Goal: Information Seeking & Learning: Learn about a topic

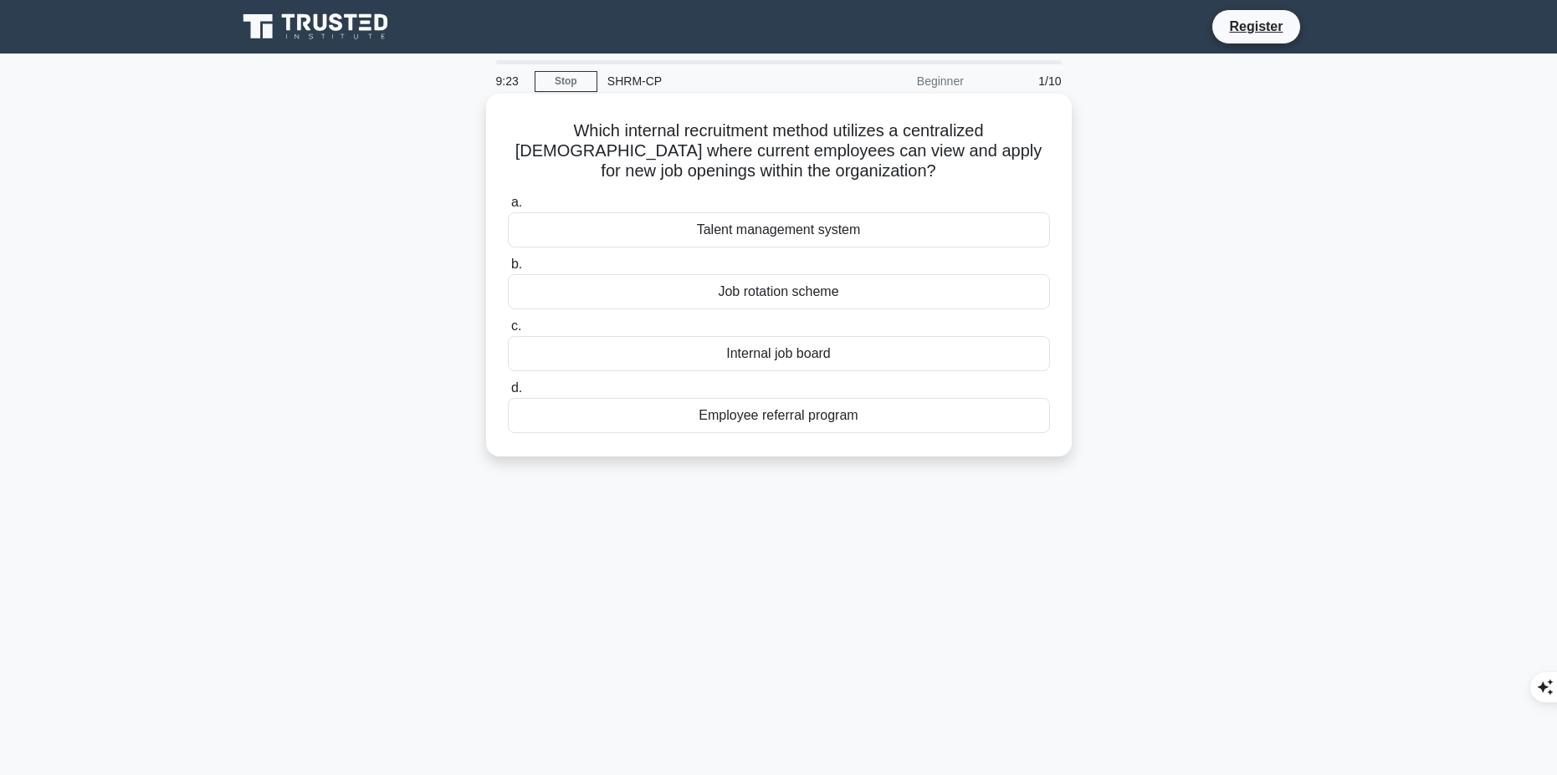
click at [865, 358] on div "Internal job board" at bounding box center [779, 353] width 542 height 35
click at [508, 332] on input "c. Internal job board" at bounding box center [508, 326] width 0 height 11
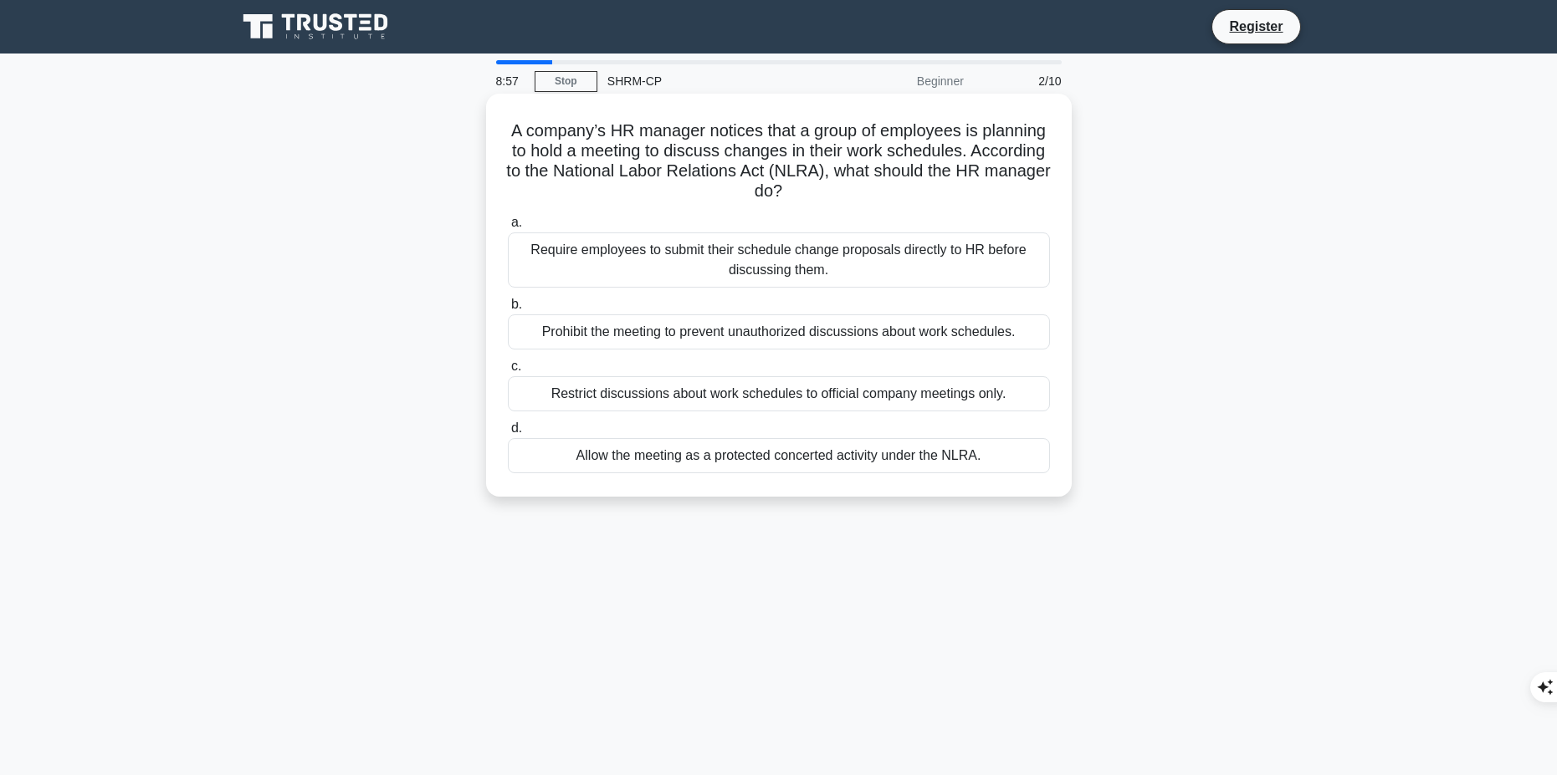
click at [918, 461] on div "Allow the meeting as a protected concerted activity under the NLRA." at bounding box center [779, 455] width 542 height 35
click at [508, 434] on input "d. Allow the meeting as a protected concerted activity under the NLRA." at bounding box center [508, 428] width 0 height 11
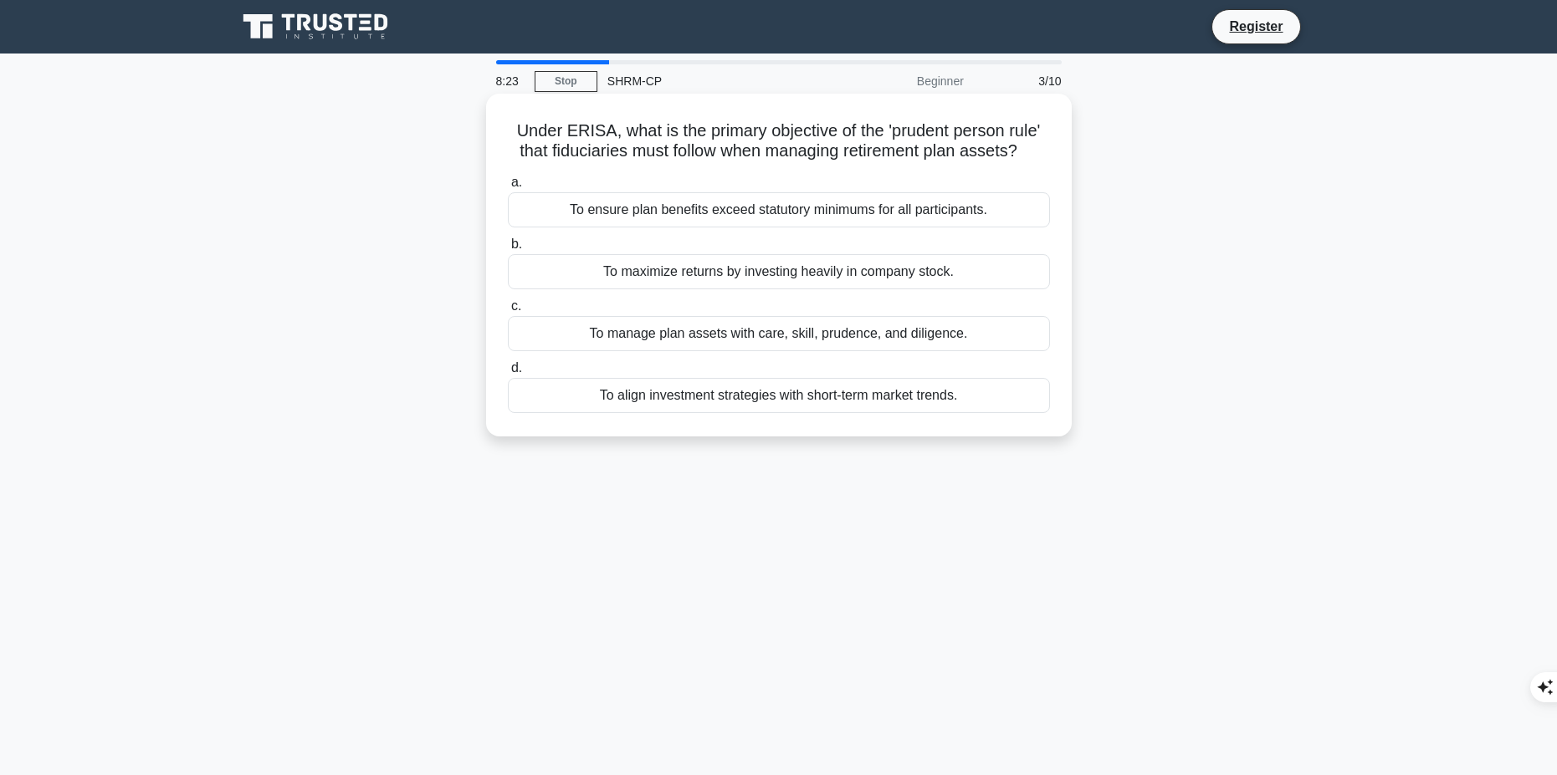
click at [846, 215] on div "To ensure plan benefits exceed statutory minimums for all participants." at bounding box center [779, 209] width 542 height 35
click at [508, 188] on input "a. To ensure plan benefits exceed statutory minimums for all participants." at bounding box center [508, 182] width 0 height 11
click at [805, 396] on div "Analyzing employee performance data to determine areas for improvement." at bounding box center [779, 395] width 542 height 35
click at [508, 374] on input "d. Analyzing employee performance data to determine areas for improvement." at bounding box center [508, 368] width 0 height 11
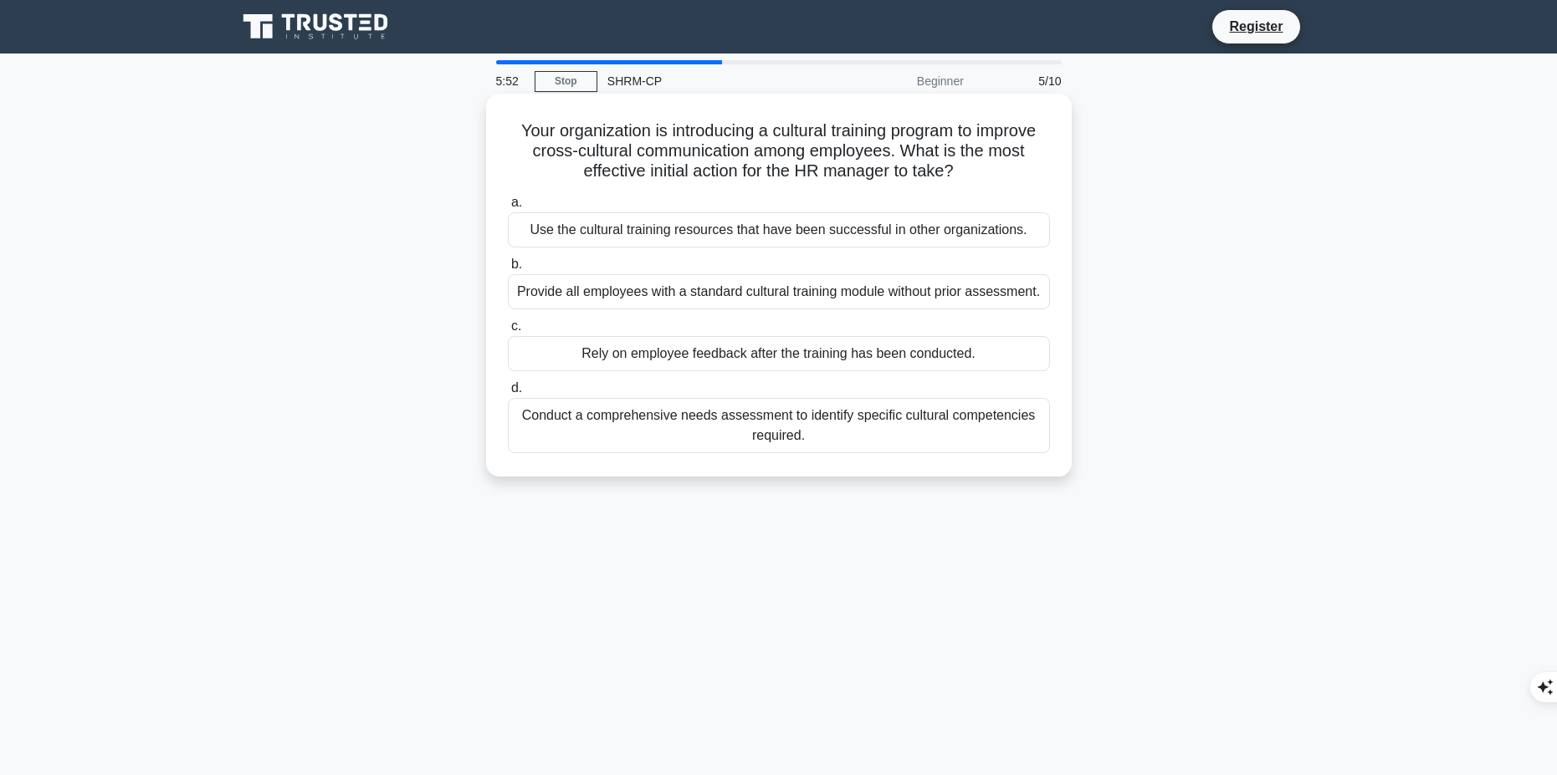
click at [882, 429] on div "Conduct a comprehensive needs assessment to identify specific cultural competen…" at bounding box center [779, 425] width 542 height 55
click at [508, 394] on input "d. Conduct a comprehensive needs assessment to identify specific cultural compe…" at bounding box center [508, 388] width 0 height 11
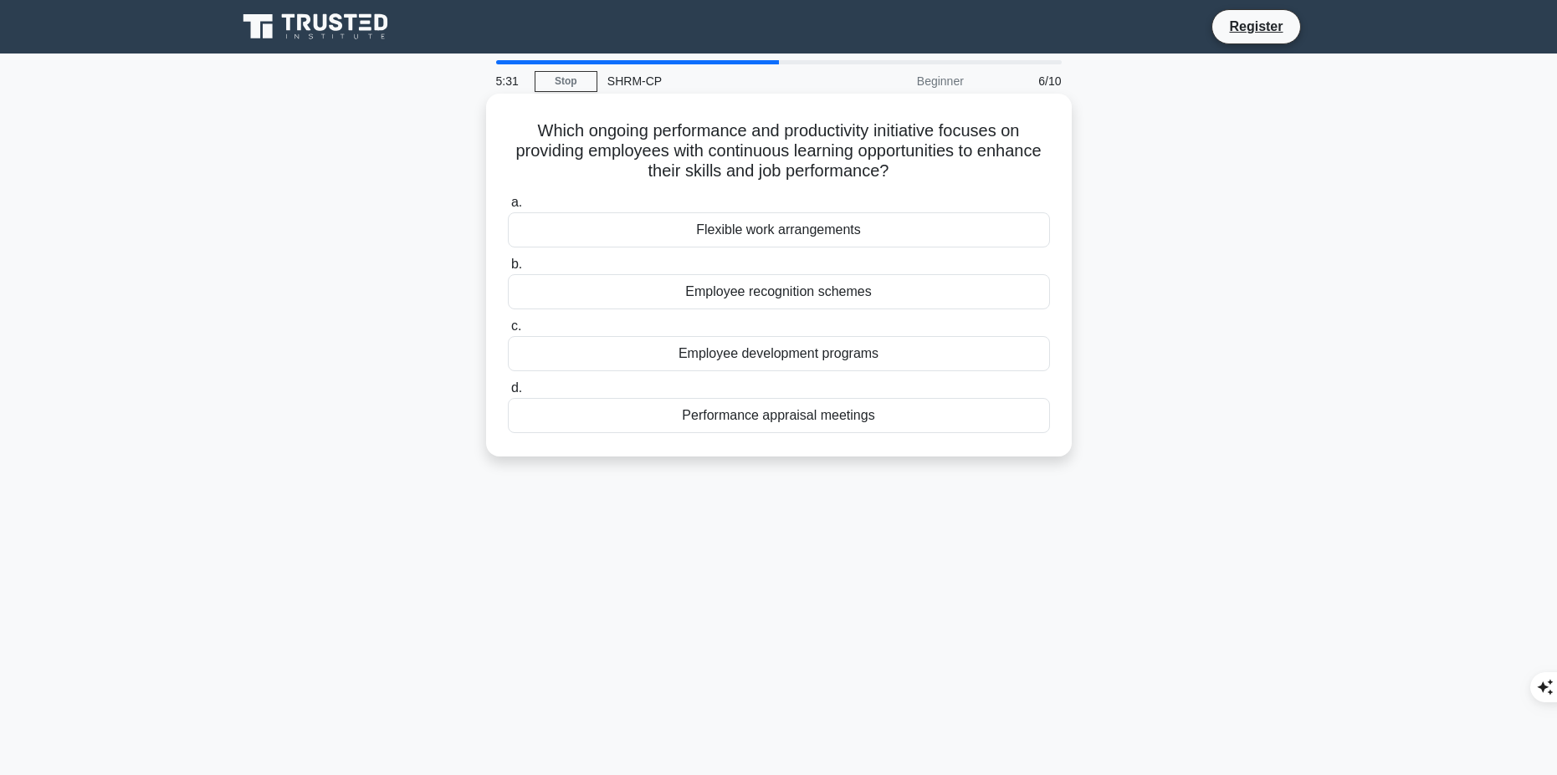
click at [796, 356] on div "Employee development programs" at bounding box center [779, 353] width 542 height 35
click at [508, 332] on input "c. Employee development programs" at bounding box center [508, 326] width 0 height 11
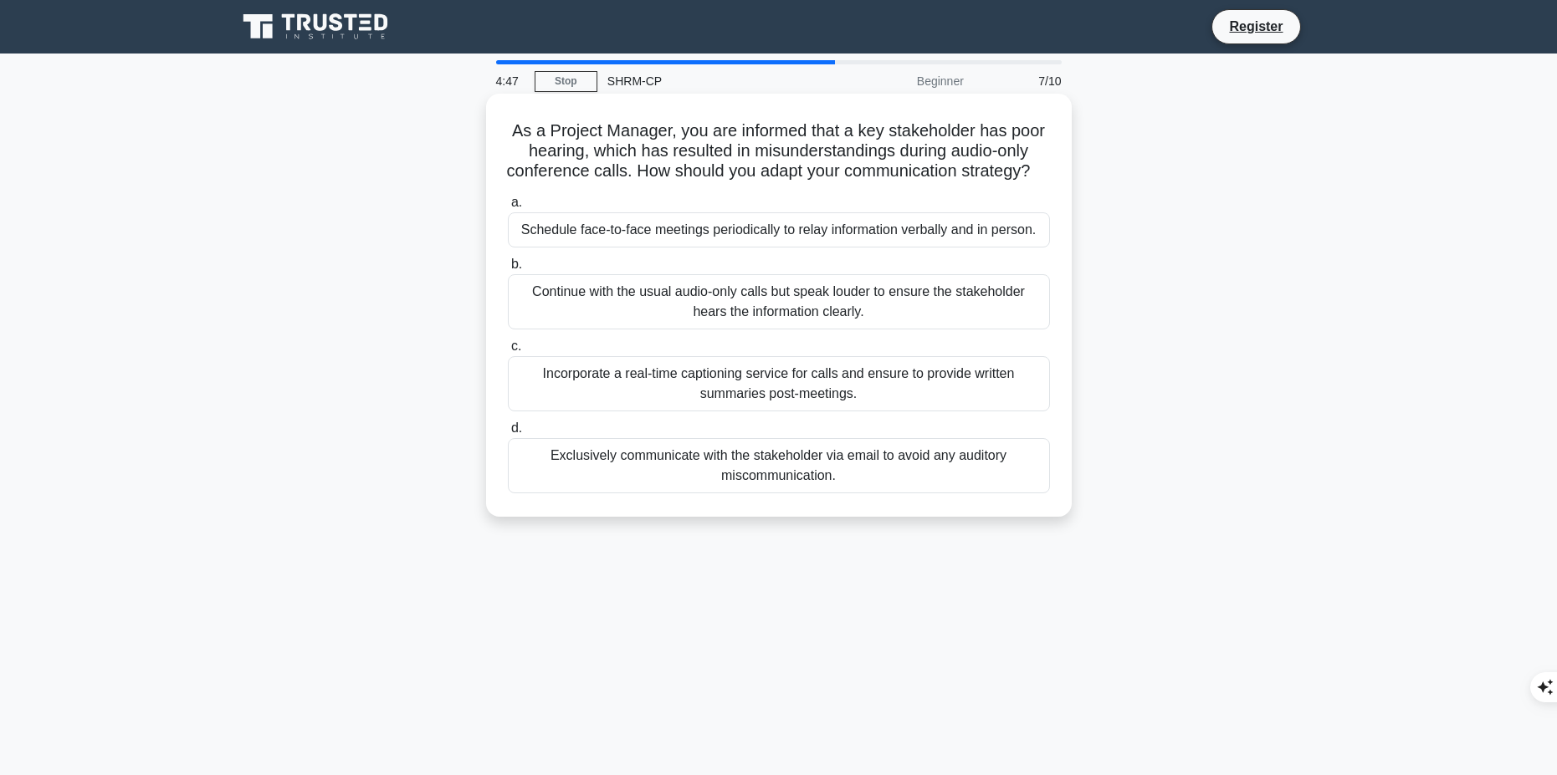
click at [869, 412] on div "Incorporate a real-time captioning service for calls and ensure to provide writ…" at bounding box center [779, 383] width 542 height 55
click at [508, 352] on input "c. Incorporate a real-time captioning service for calls and ensure to provide w…" at bounding box center [508, 346] width 0 height 11
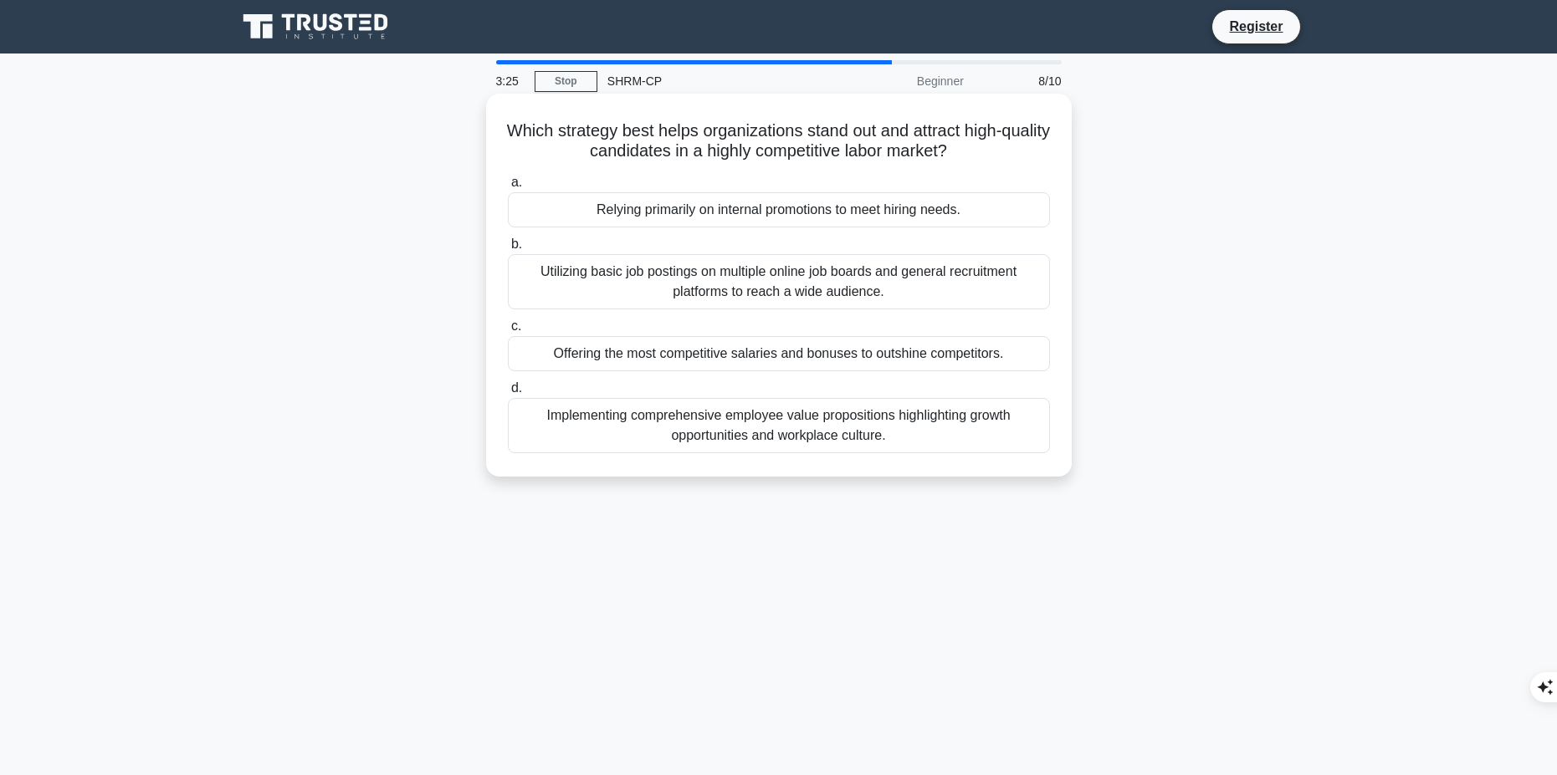
click at [791, 366] on div "Offering the most competitive salaries and bonuses to outshine competitors." at bounding box center [779, 353] width 542 height 35
click at [508, 332] on input "c. Offering the most competitive salaries and bonuses to outshine competitors." at bounding box center [508, 326] width 0 height 11
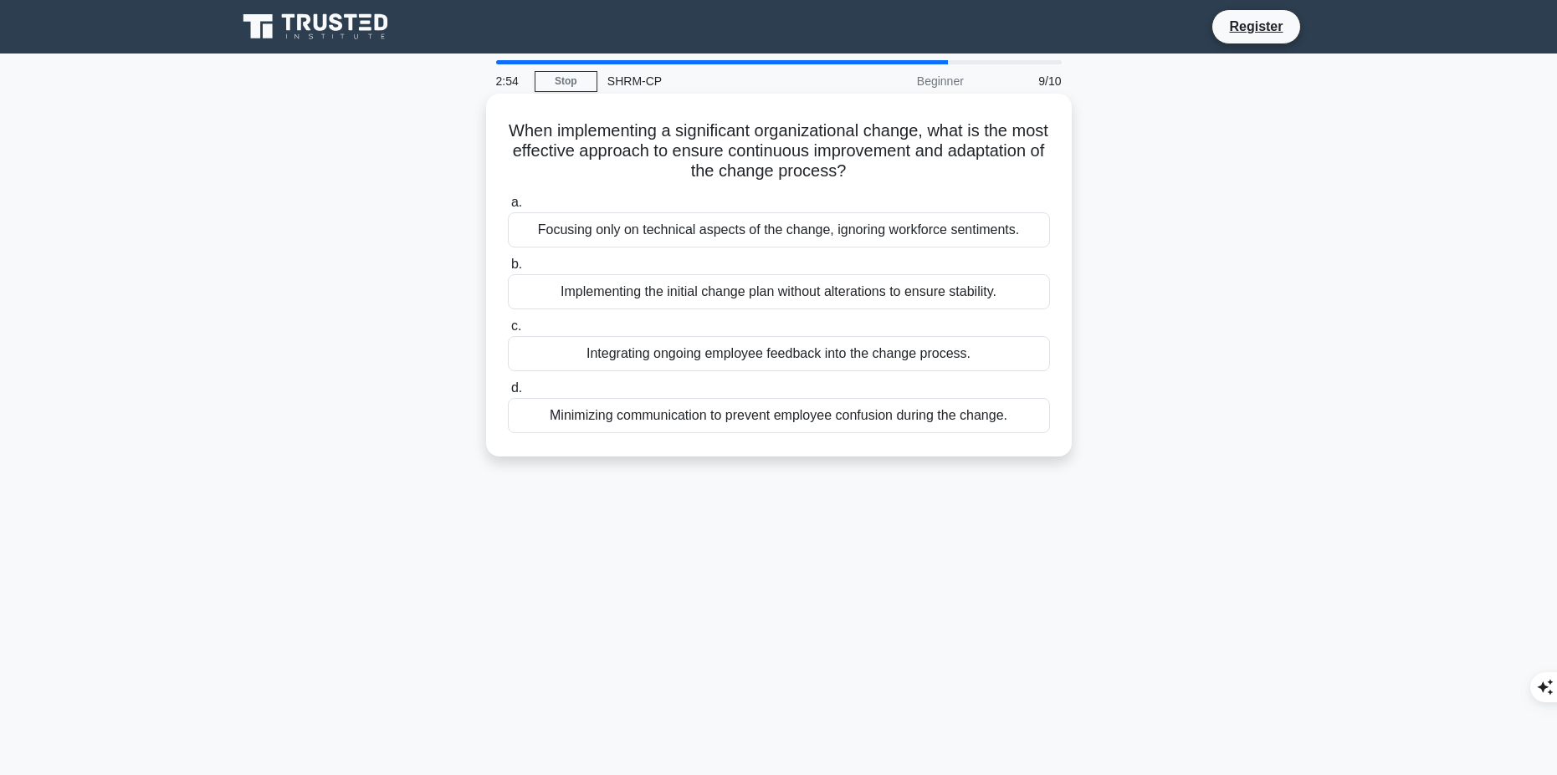
click at [847, 355] on div "Integrating ongoing employee feedback into the change process." at bounding box center [779, 353] width 542 height 35
click at [508, 332] on input "c. Integrating ongoing employee feedback into the change process." at bounding box center [508, 326] width 0 height 11
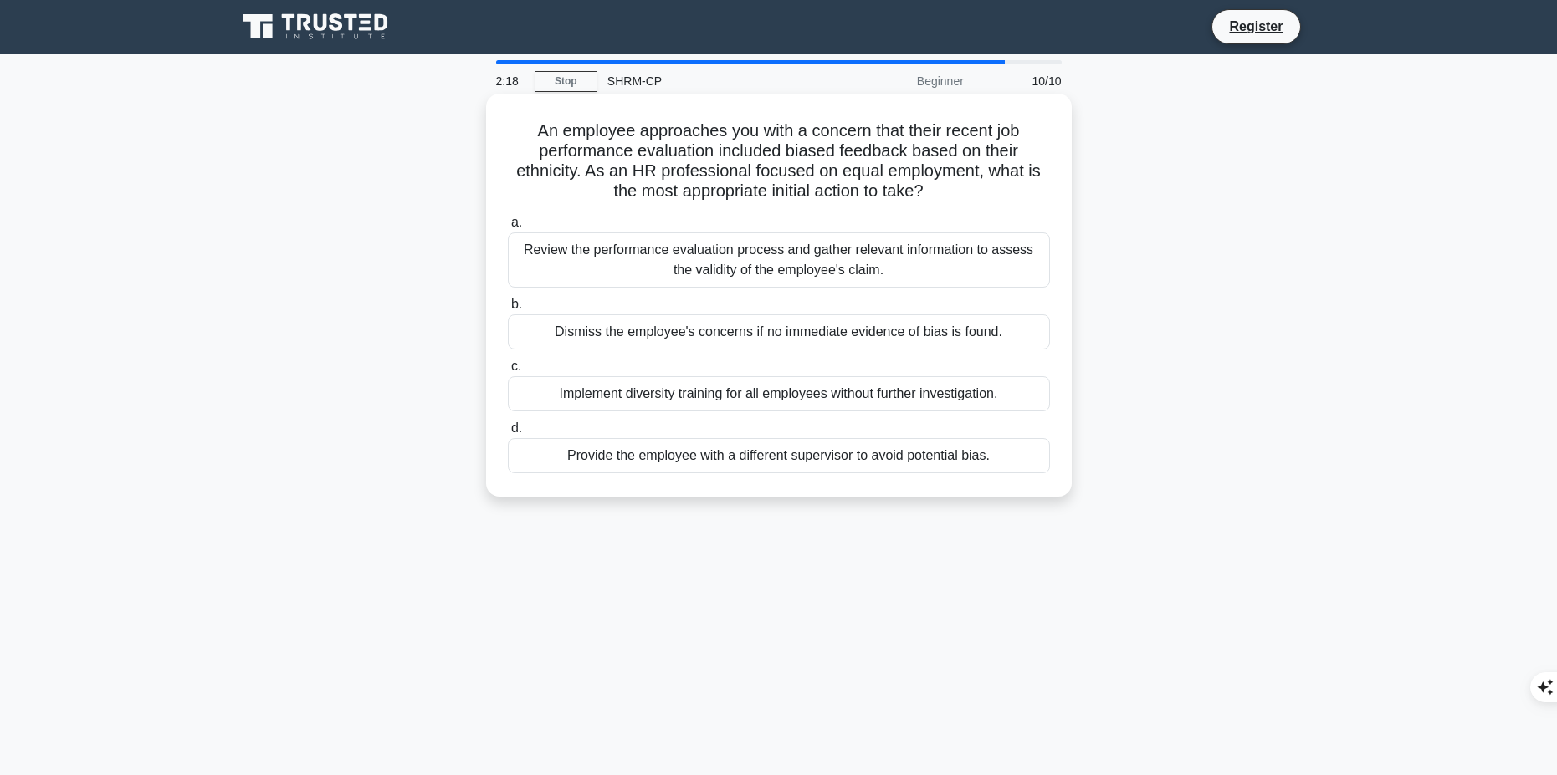
click at [886, 271] on div "Review the performance evaluation process and gather relevant information to as…" at bounding box center [779, 260] width 542 height 55
click at [508, 228] on input "a. Review the performance evaluation process and gather relevant information to…" at bounding box center [508, 222] width 0 height 11
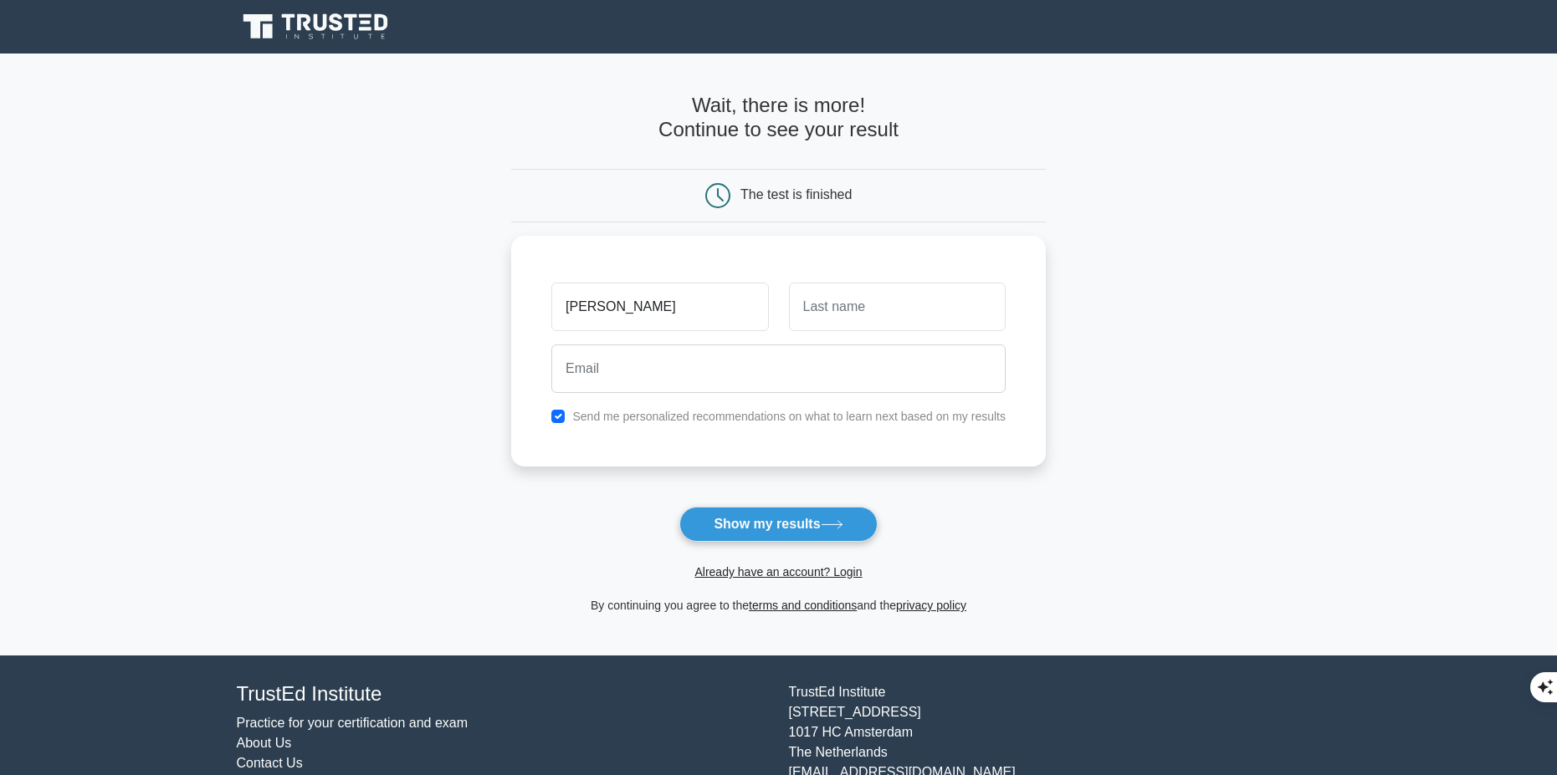
type input "[PERSON_NAME]"
type input "ramos"
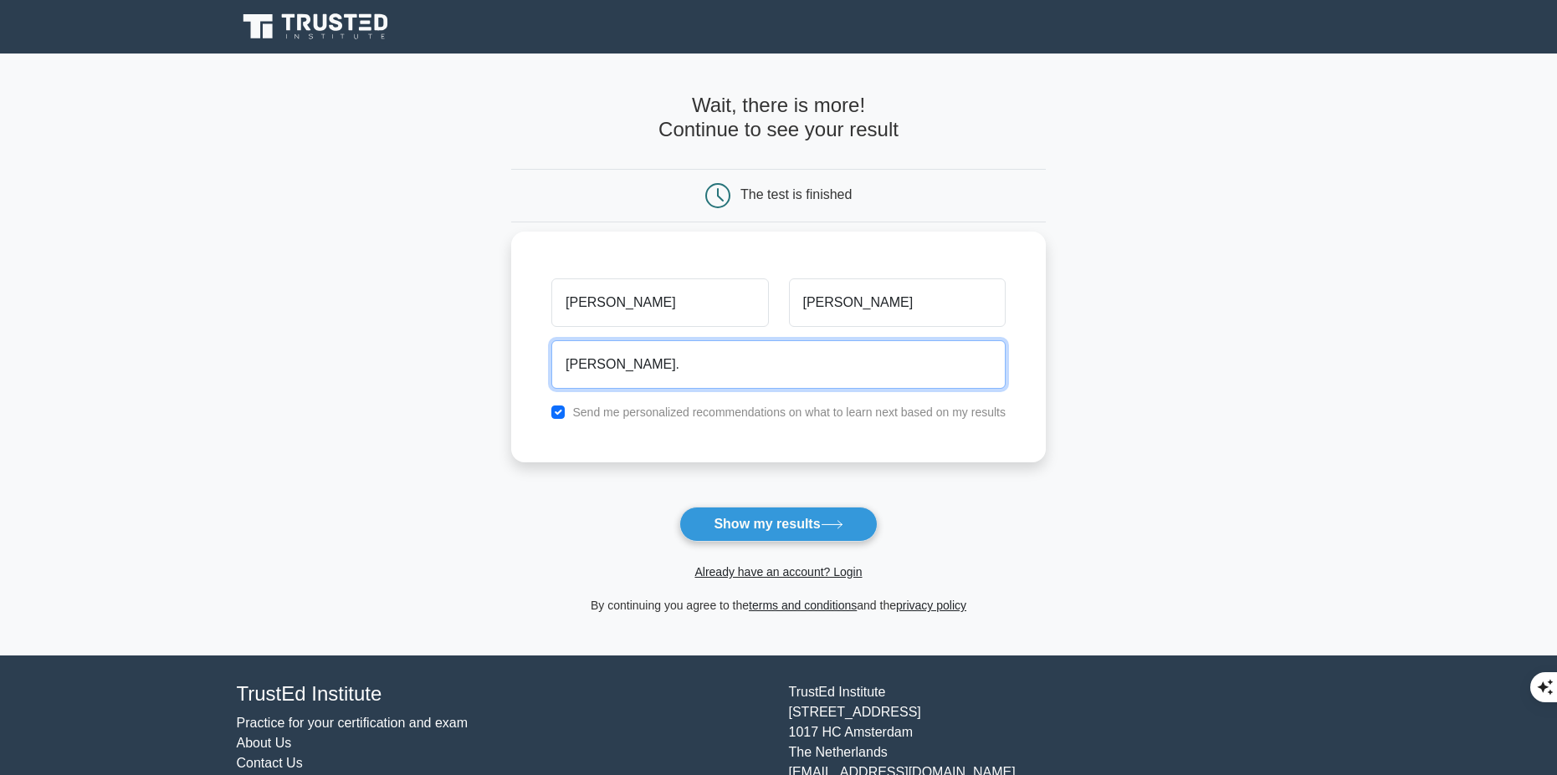
type input "Ellis.Ramos@Omh.ny.gov"
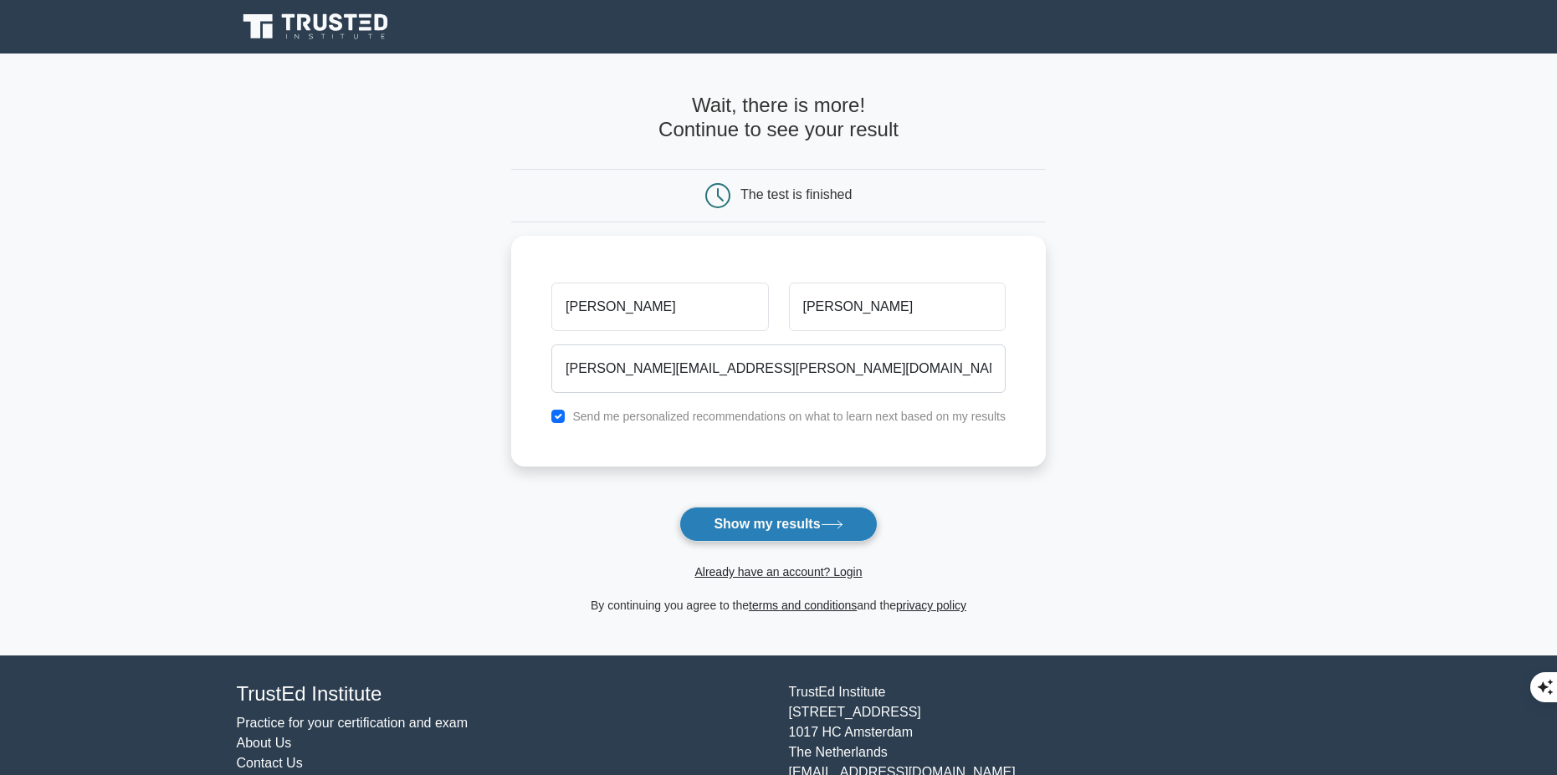
click at [806, 520] on button "Show my results" at bounding box center [777, 524] width 197 height 35
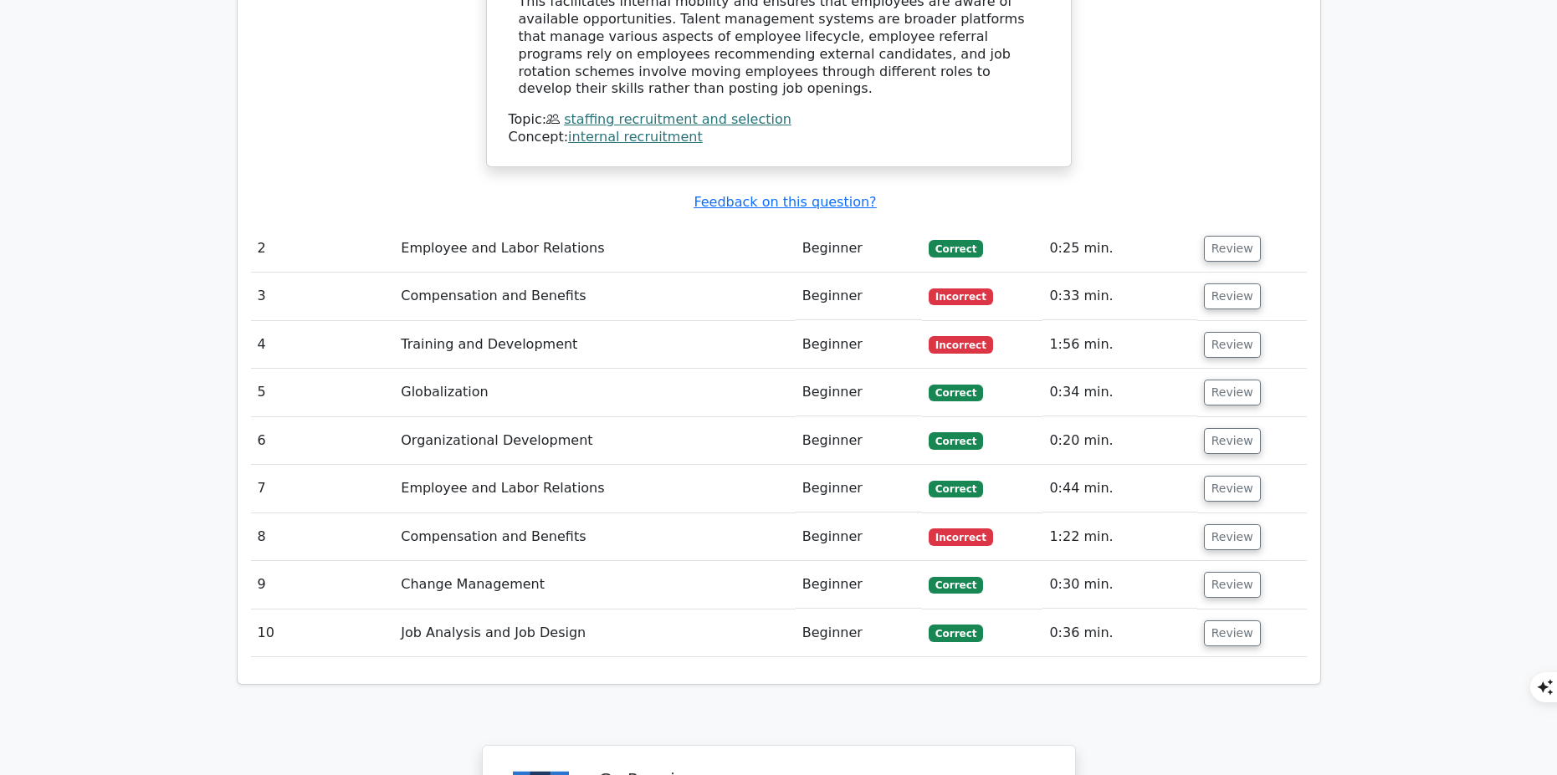
scroll to position [2008, 0]
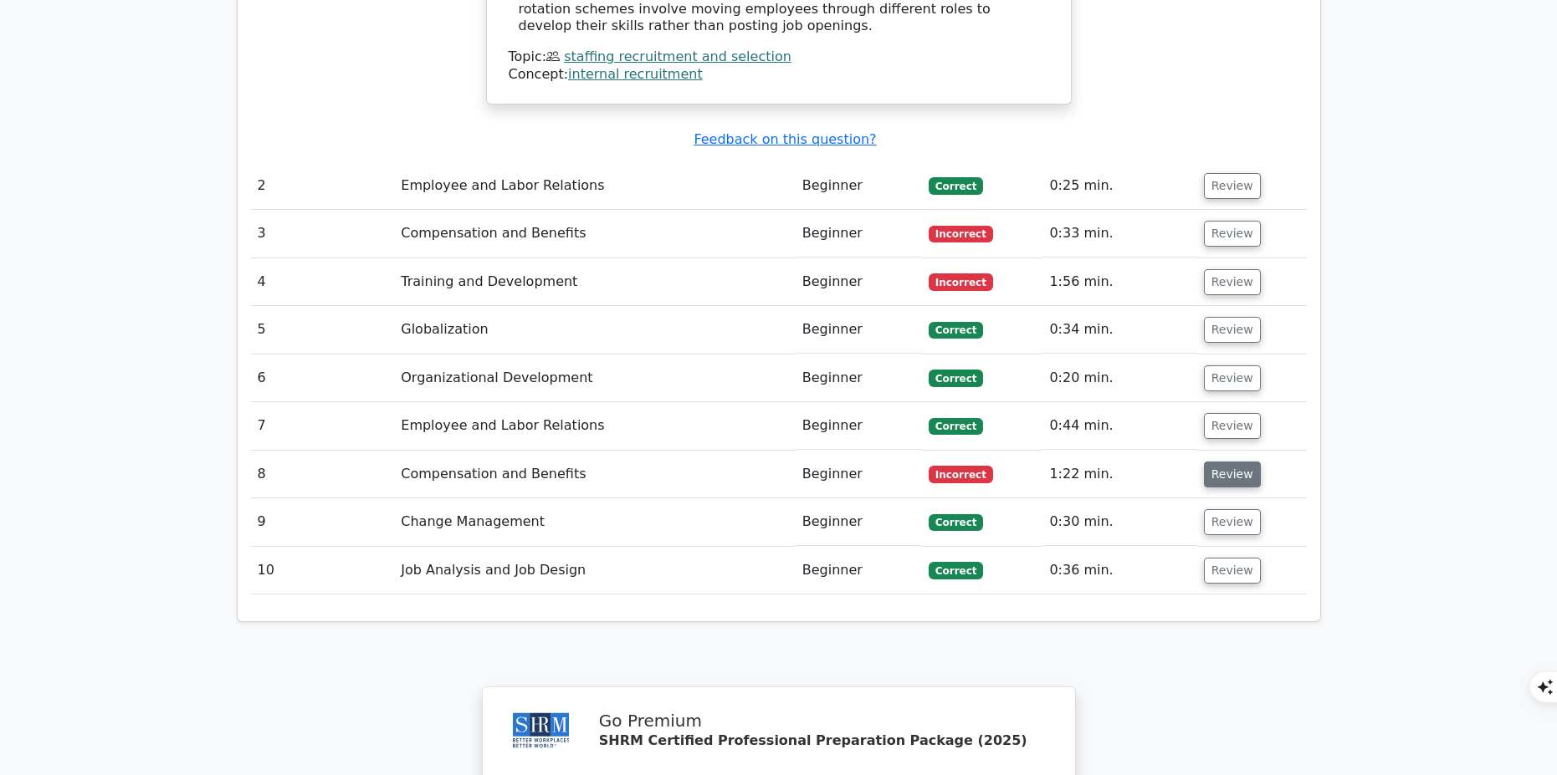
click at [1222, 462] on button "Review" at bounding box center [1232, 475] width 57 height 26
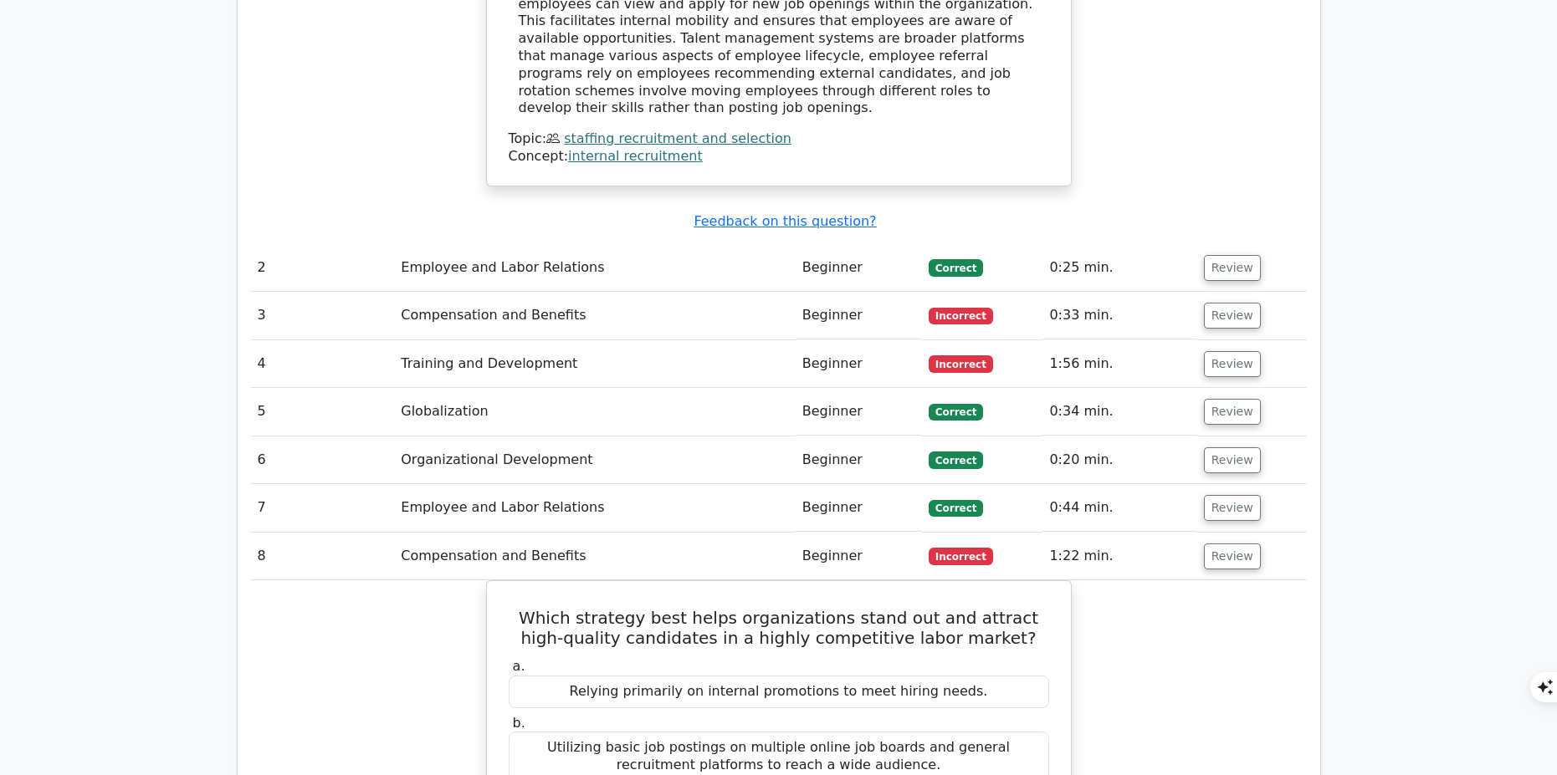
scroll to position [1924, 0]
click at [1225, 353] on button "Review" at bounding box center [1232, 366] width 57 height 26
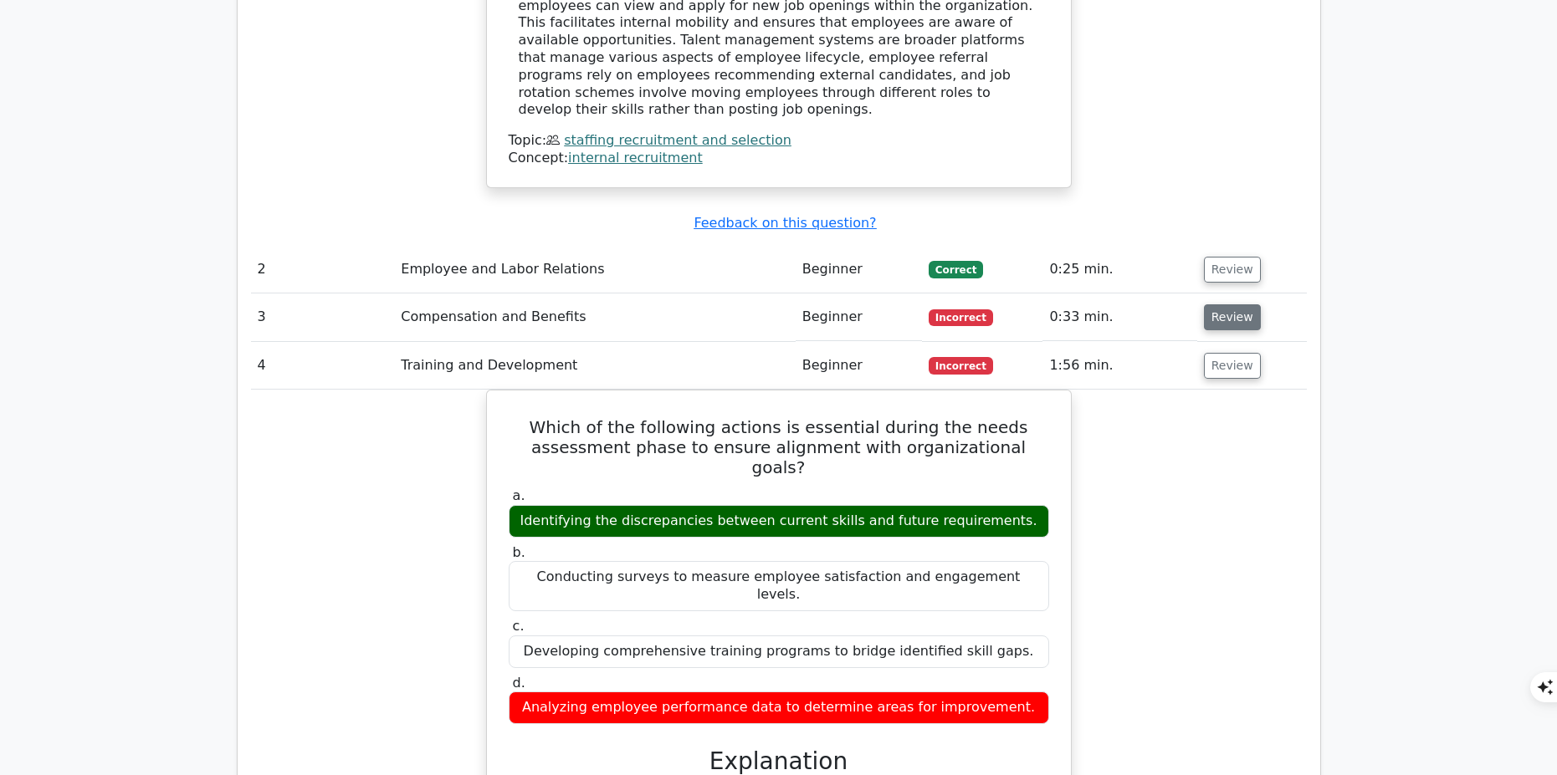
click at [1224, 304] on button "Review" at bounding box center [1232, 317] width 57 height 26
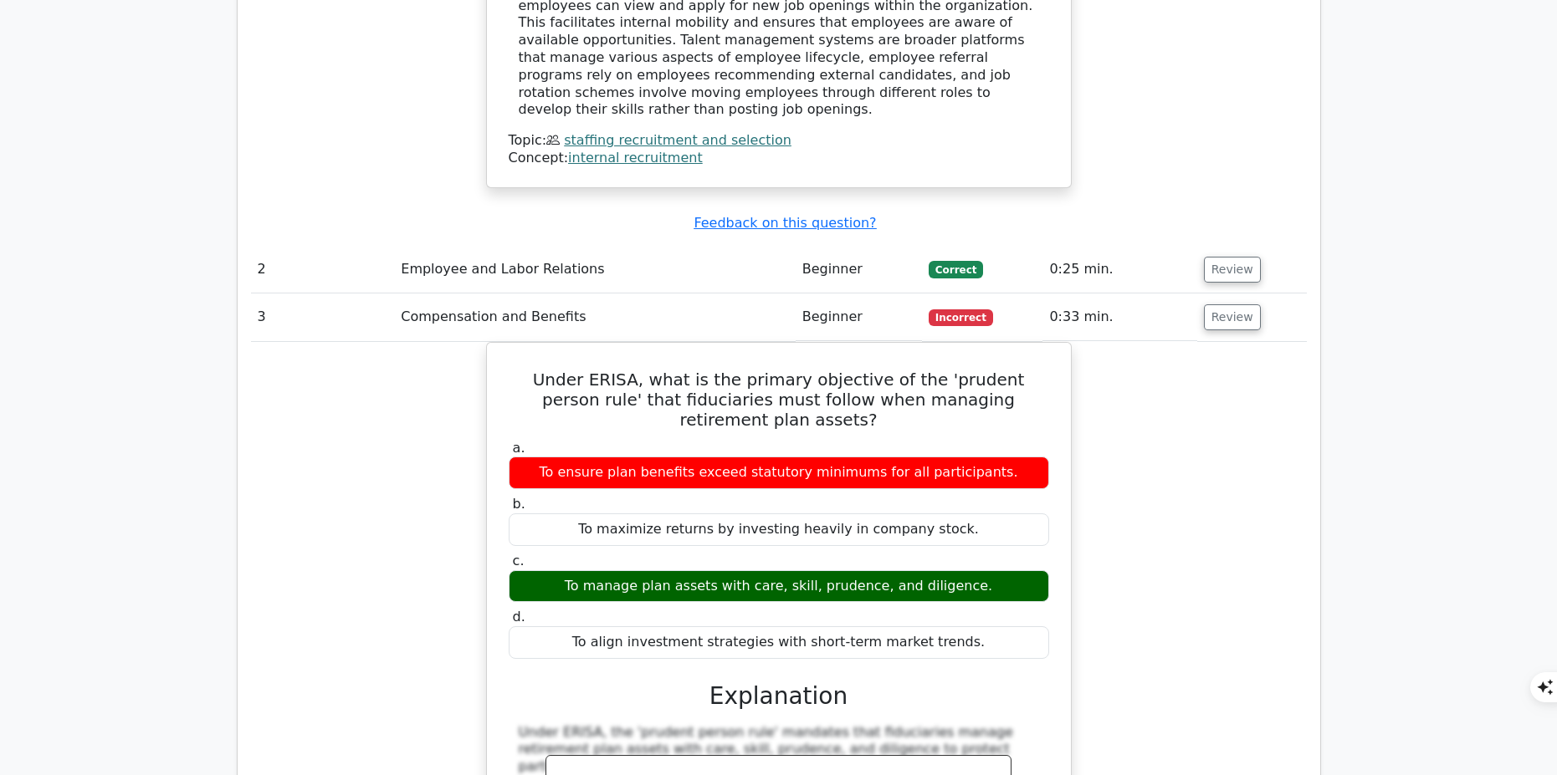
click at [1153, 376] on div "Under ERISA, what is the primary objective of the 'prudent person rule' that fi…" at bounding box center [779, 670] width 1056 height 657
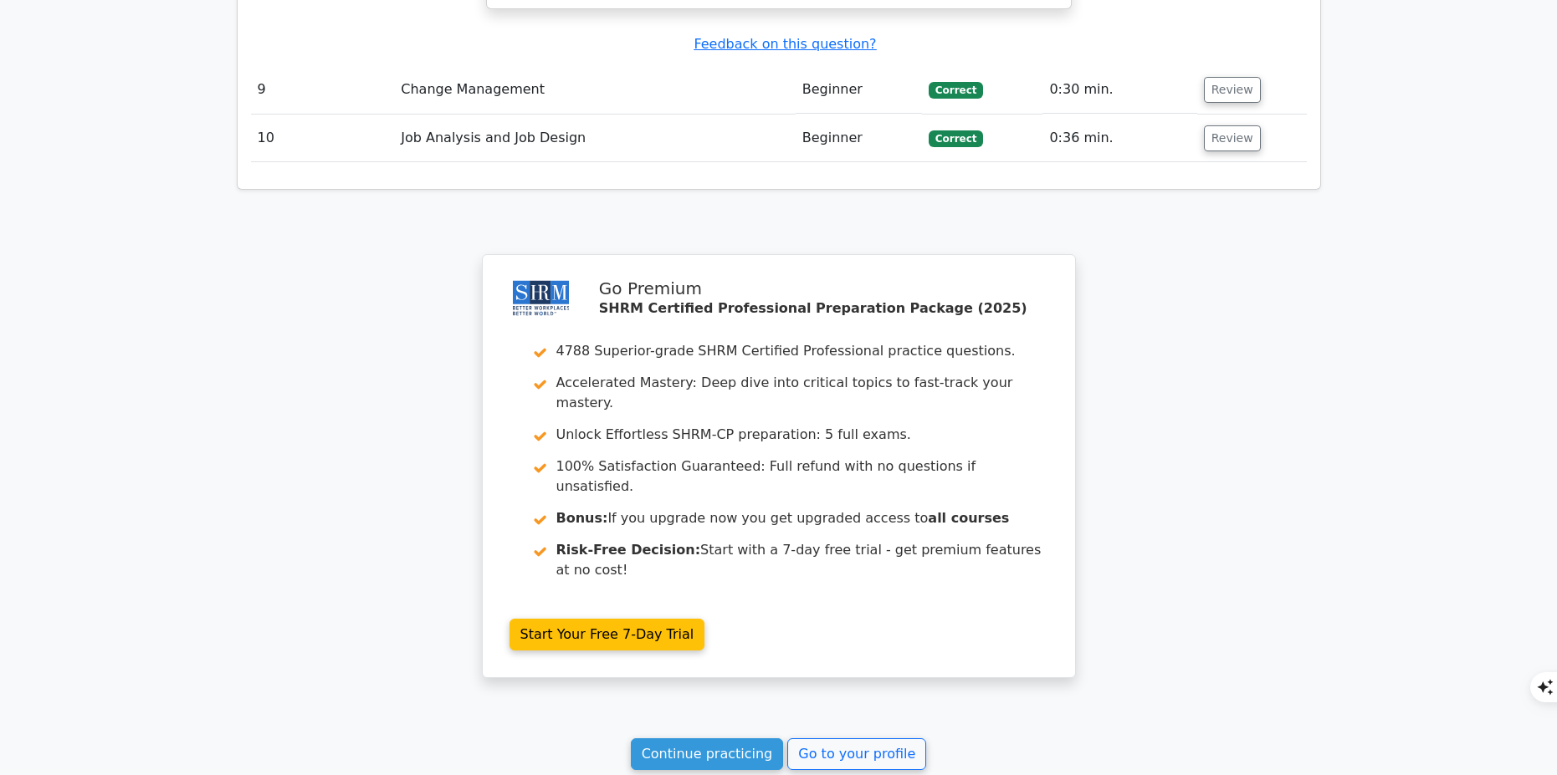
scroll to position [4596, 0]
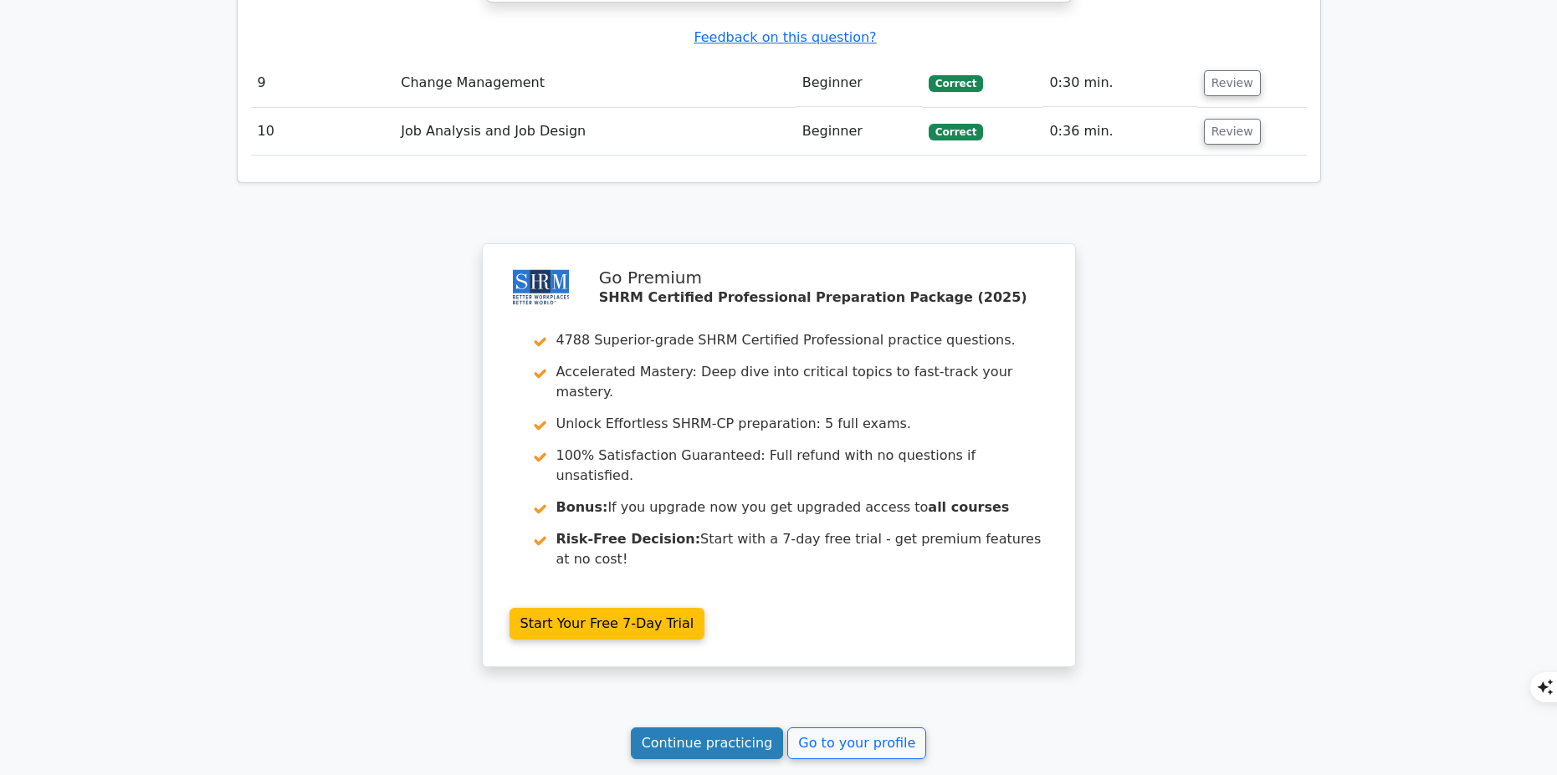
click at [690, 728] on link "Continue practicing" at bounding box center [707, 744] width 153 height 32
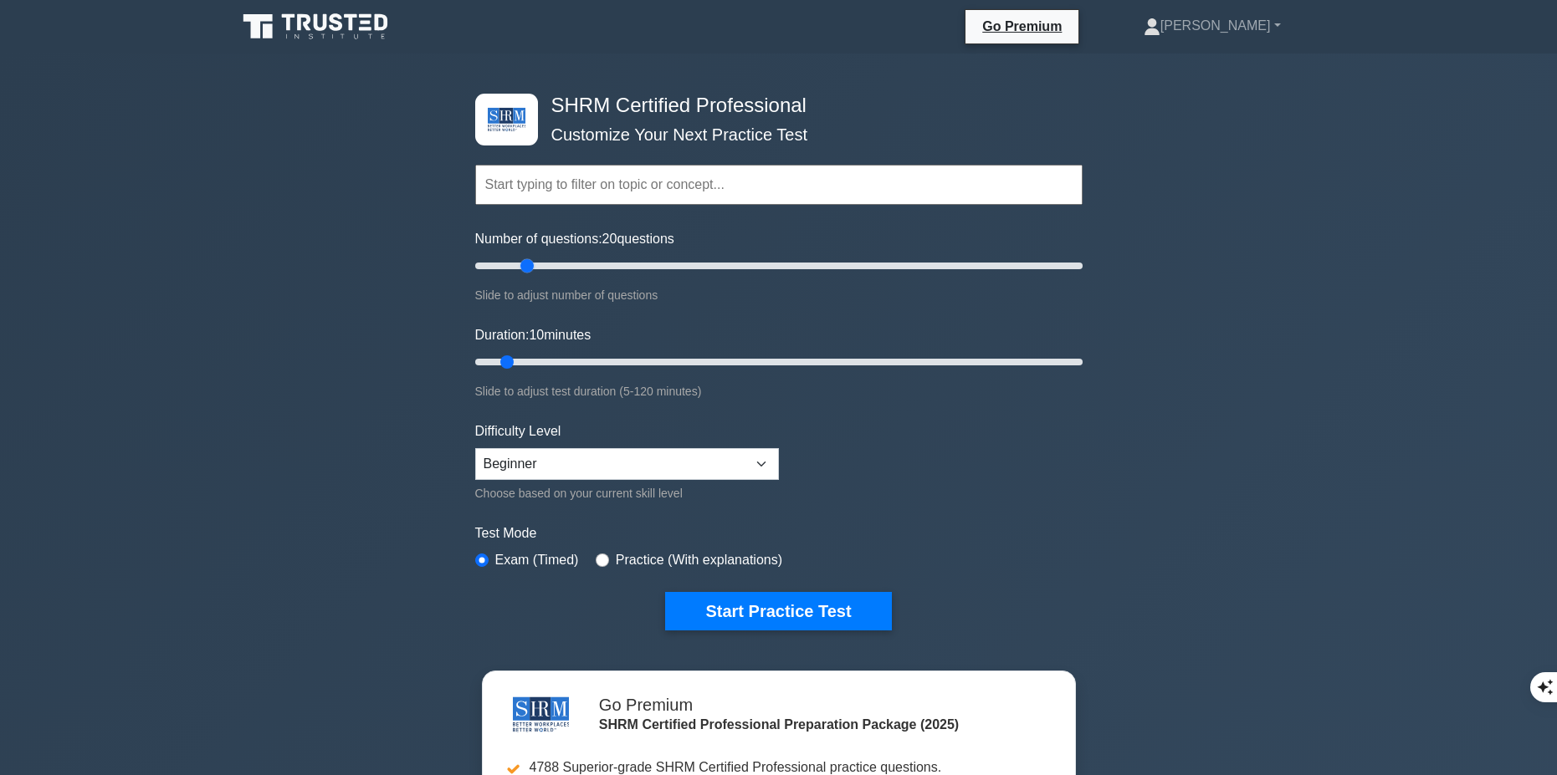
drag, startPoint x: 497, startPoint y: 266, endPoint x: 532, endPoint y: 265, distance: 35.1
type input "20"
click at [532, 265] on input "Number of questions: 20 questions" at bounding box center [778, 266] width 607 height 20
click at [589, 466] on select "Beginner Intermediate Expert" at bounding box center [627, 464] width 304 height 32
select select "expert"
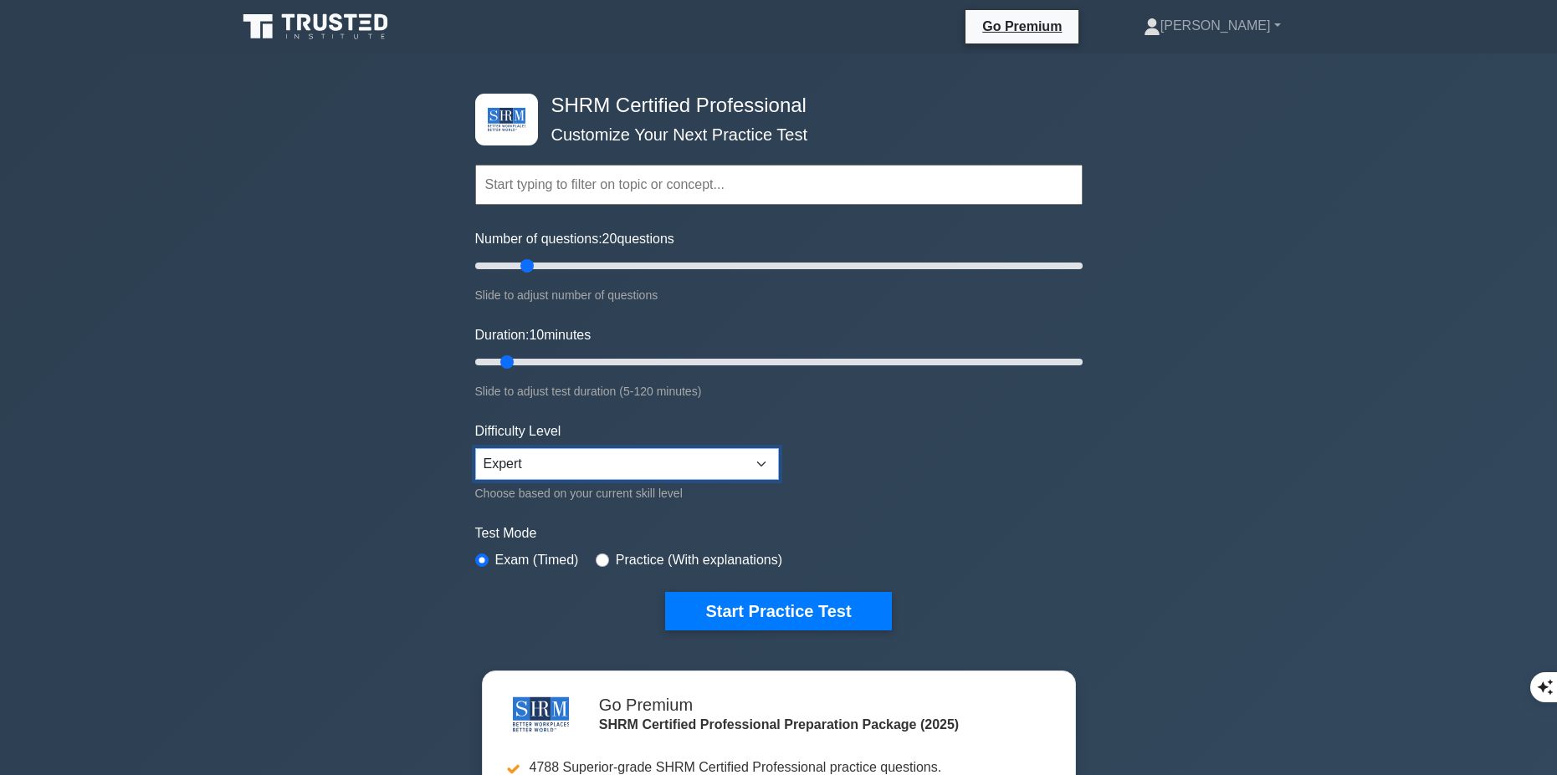
click at [475, 448] on select "Beginner Intermediate Expert" at bounding box center [627, 464] width 304 height 32
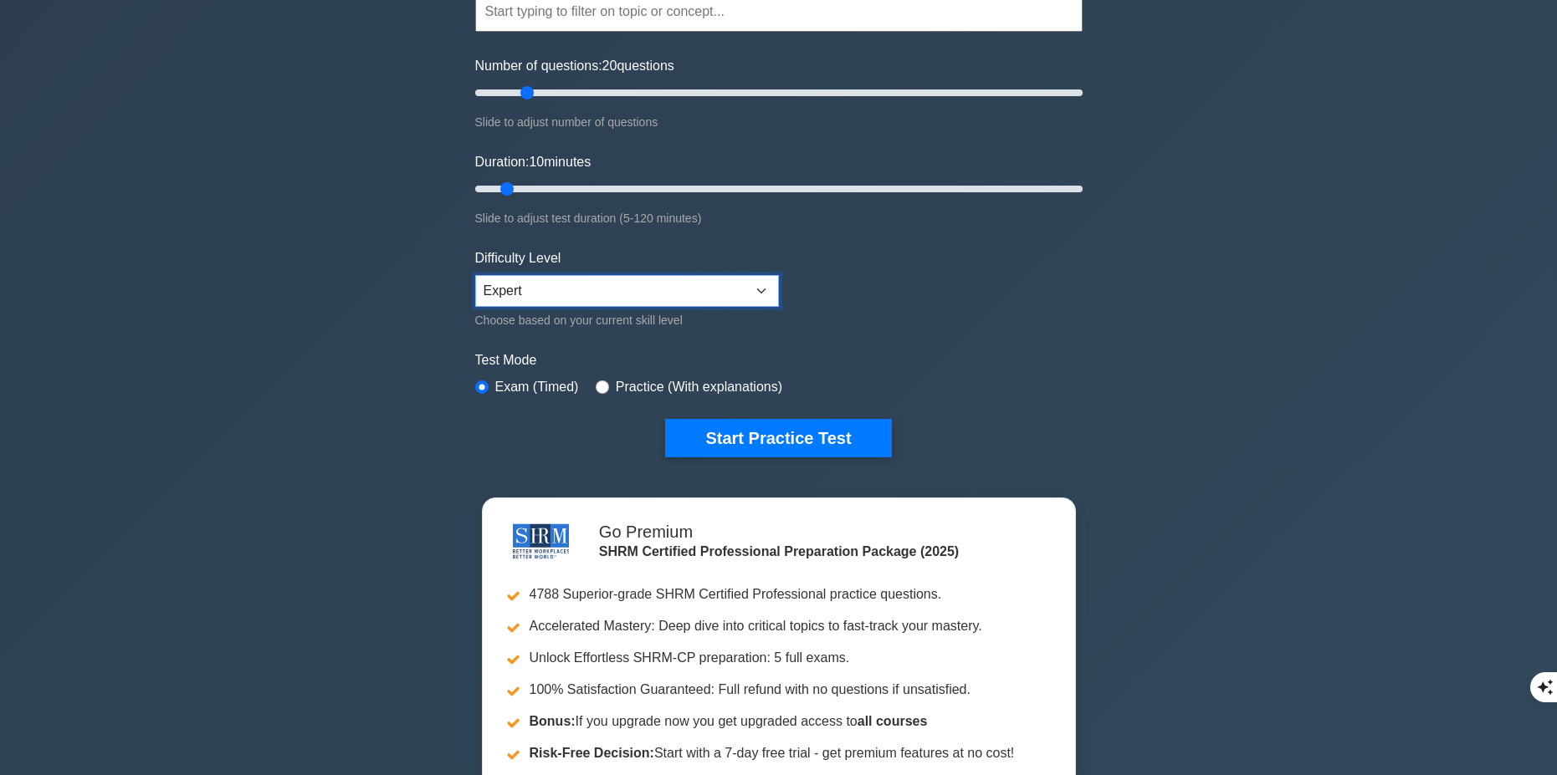
scroll to position [251, 0]
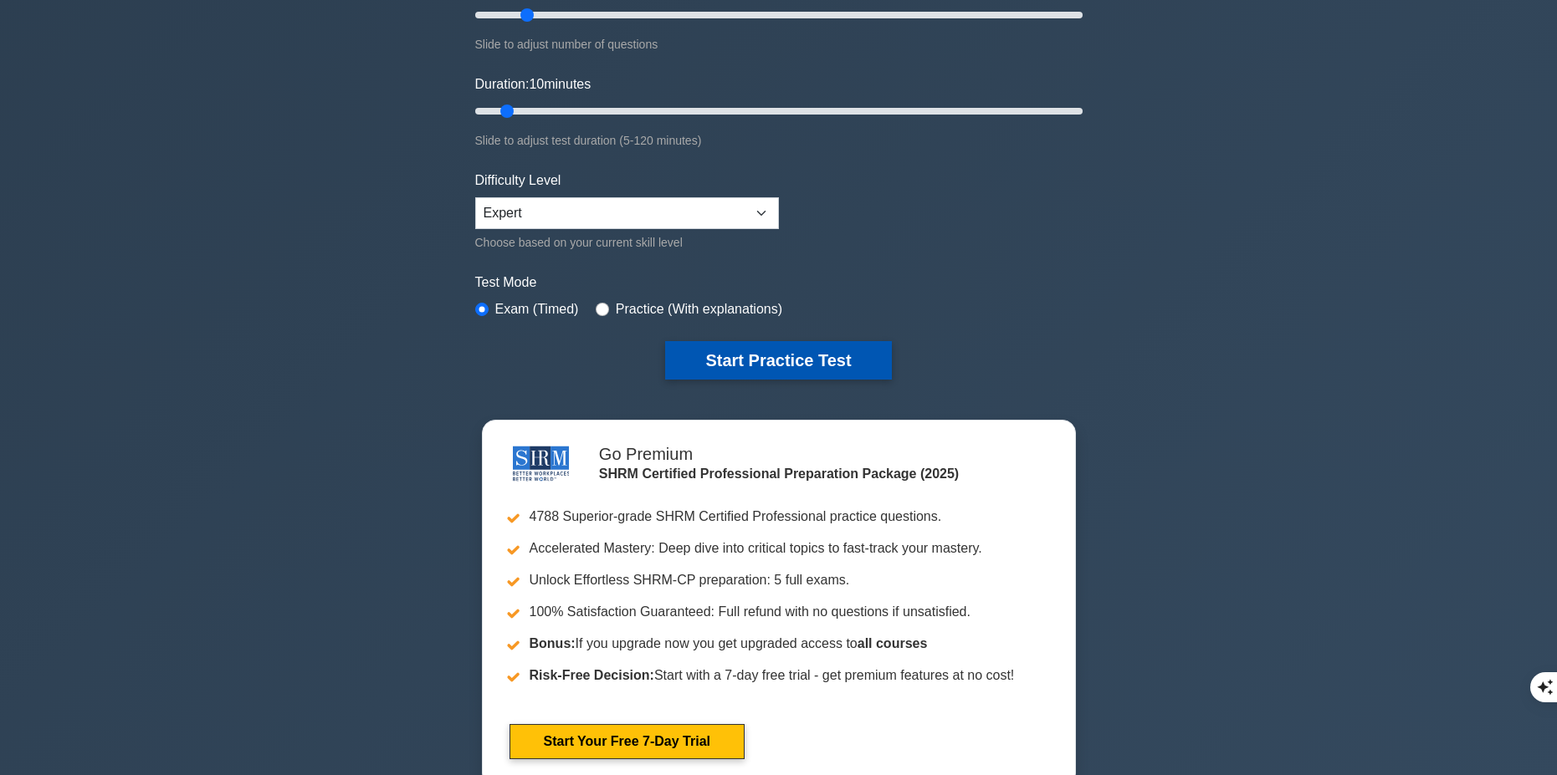
click at [770, 355] on button "Start Practice Test" at bounding box center [778, 360] width 226 height 38
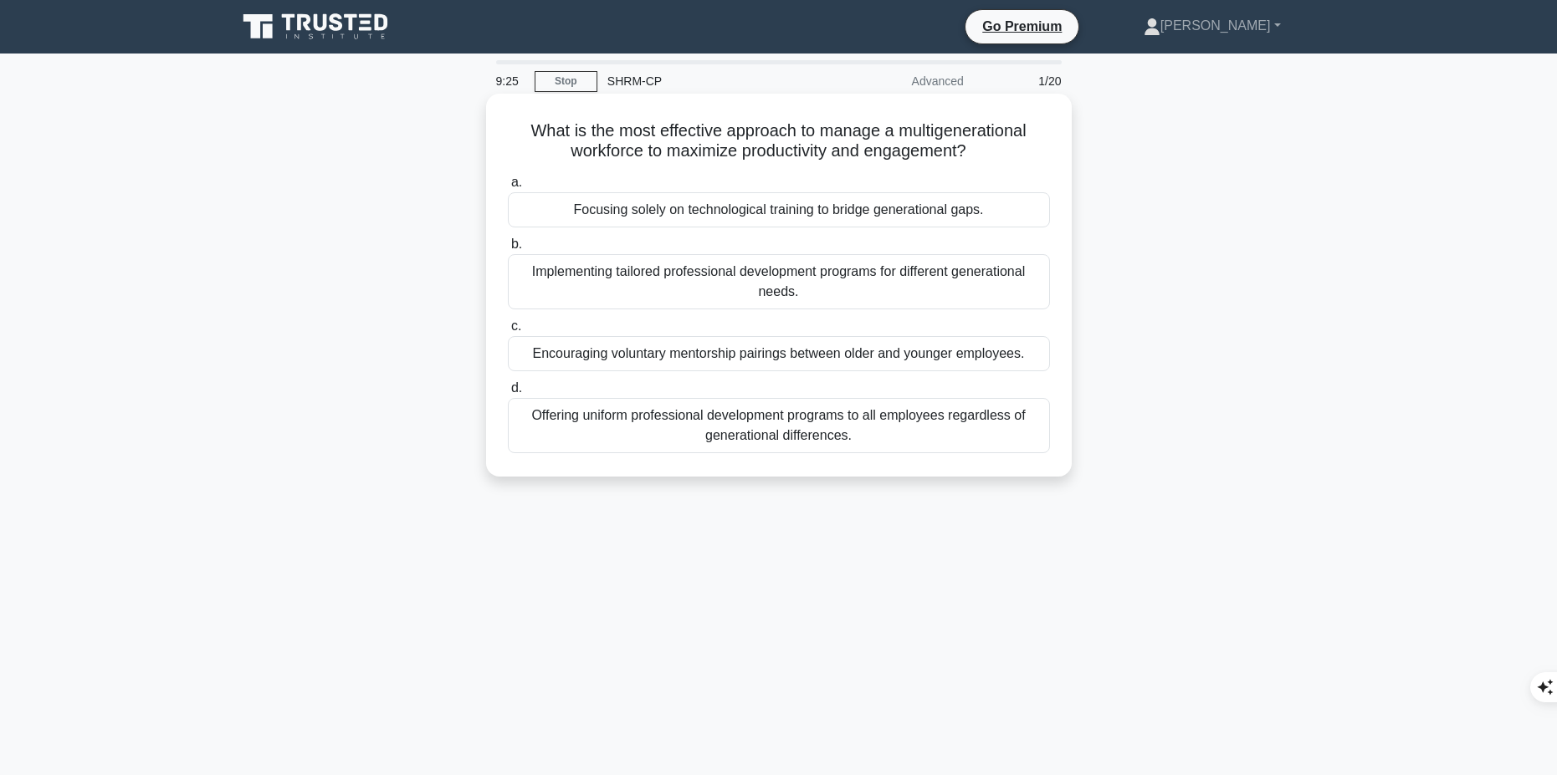
click at [737, 361] on div "Encouraging voluntary mentorship pairings between older and younger employees." at bounding box center [779, 353] width 542 height 35
click at [508, 332] on input "c. Encouraging voluntary mentorship pairings between older and younger employee…" at bounding box center [508, 326] width 0 height 11
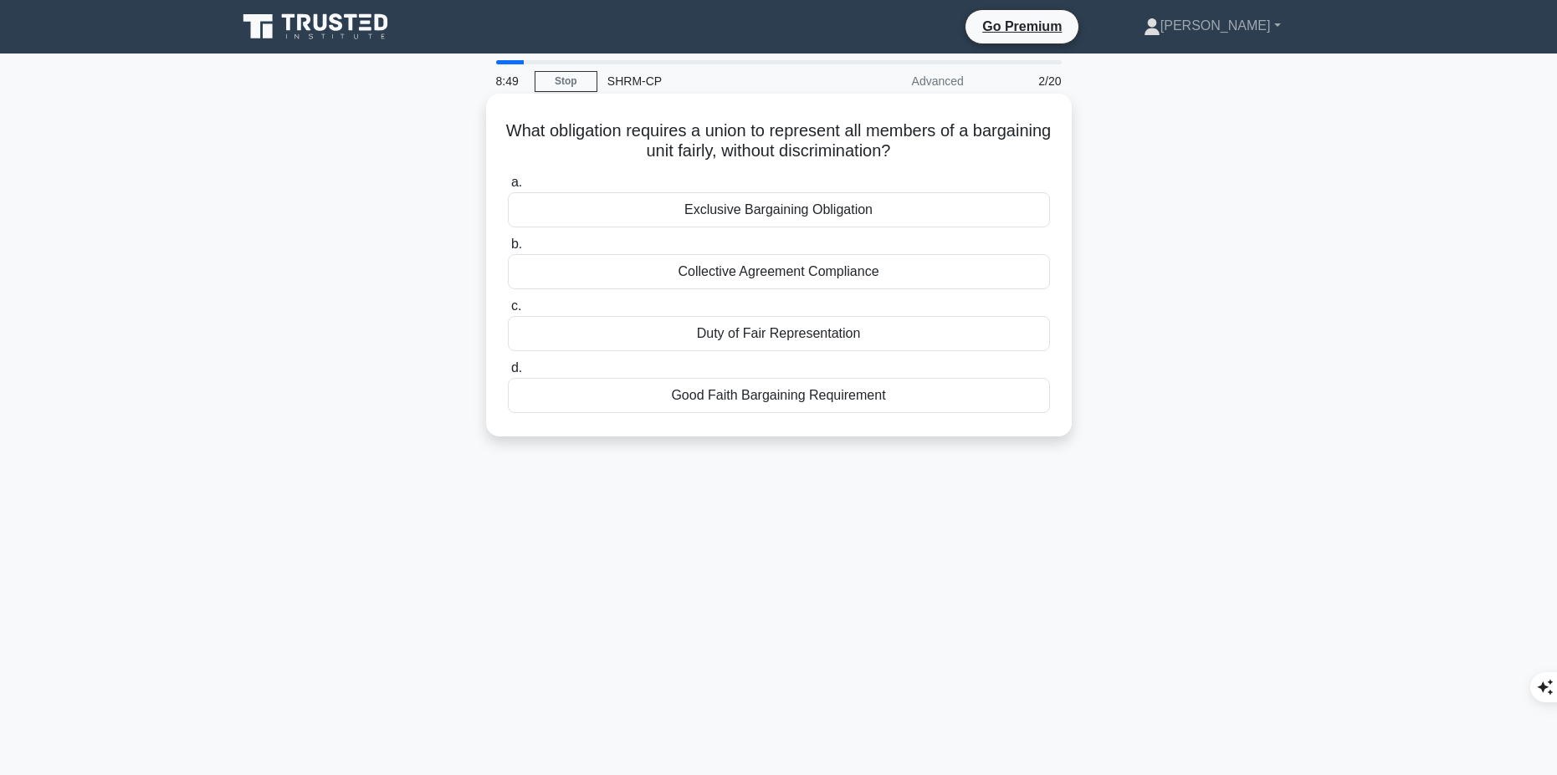
click at [865, 332] on div "Duty of Fair Representation" at bounding box center [779, 333] width 542 height 35
click at [508, 312] on input "c. Duty of Fair Representation" at bounding box center [508, 306] width 0 height 11
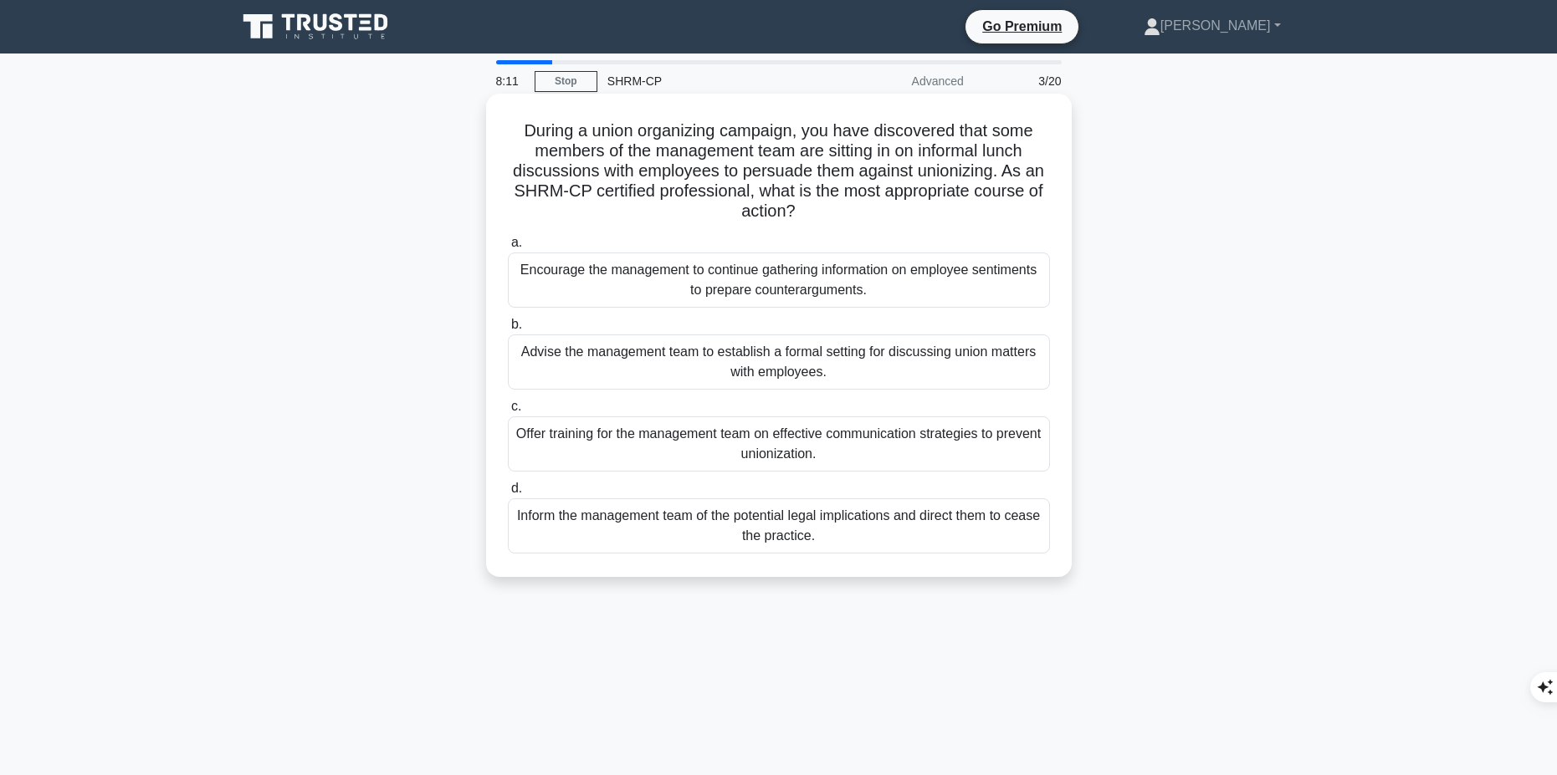
click at [821, 363] on div "Advise the management team to establish a formal setting for discussing union m…" at bounding box center [779, 362] width 542 height 55
click at [508, 330] on input "b. Advise the management team to establish a formal setting for discussing unio…" at bounding box center [508, 325] width 0 height 11
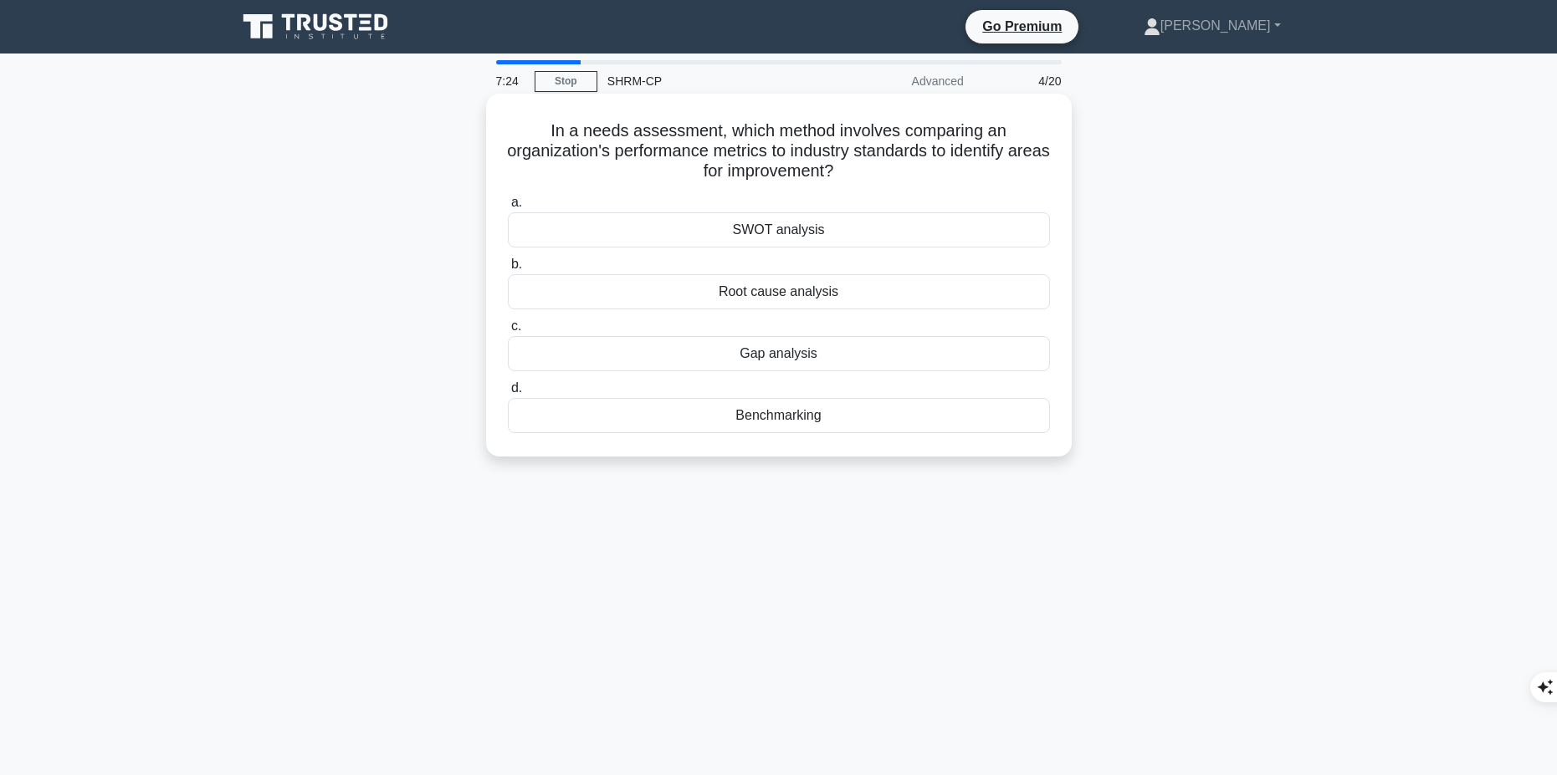
click at [791, 411] on div "Benchmarking" at bounding box center [779, 415] width 542 height 35
click at [508, 394] on input "d. Benchmarking" at bounding box center [508, 388] width 0 height 11
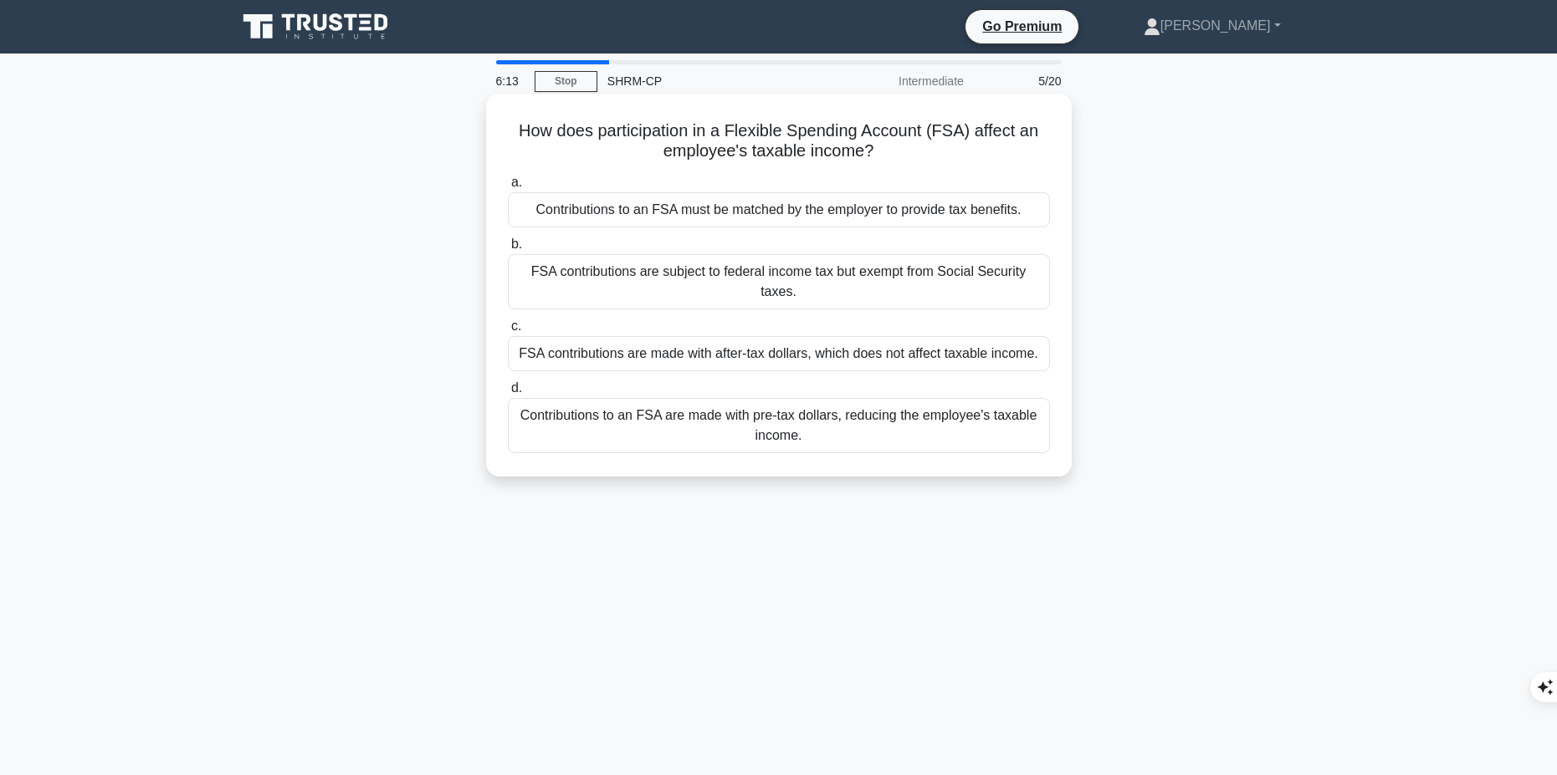
click at [800, 349] on div "FSA contributions are made with after-tax dollars, which does not affect taxabl…" at bounding box center [779, 353] width 542 height 35
click at [508, 332] on input "c. FSA contributions are made with after-tax dollars, which does not affect tax…" at bounding box center [508, 326] width 0 height 11
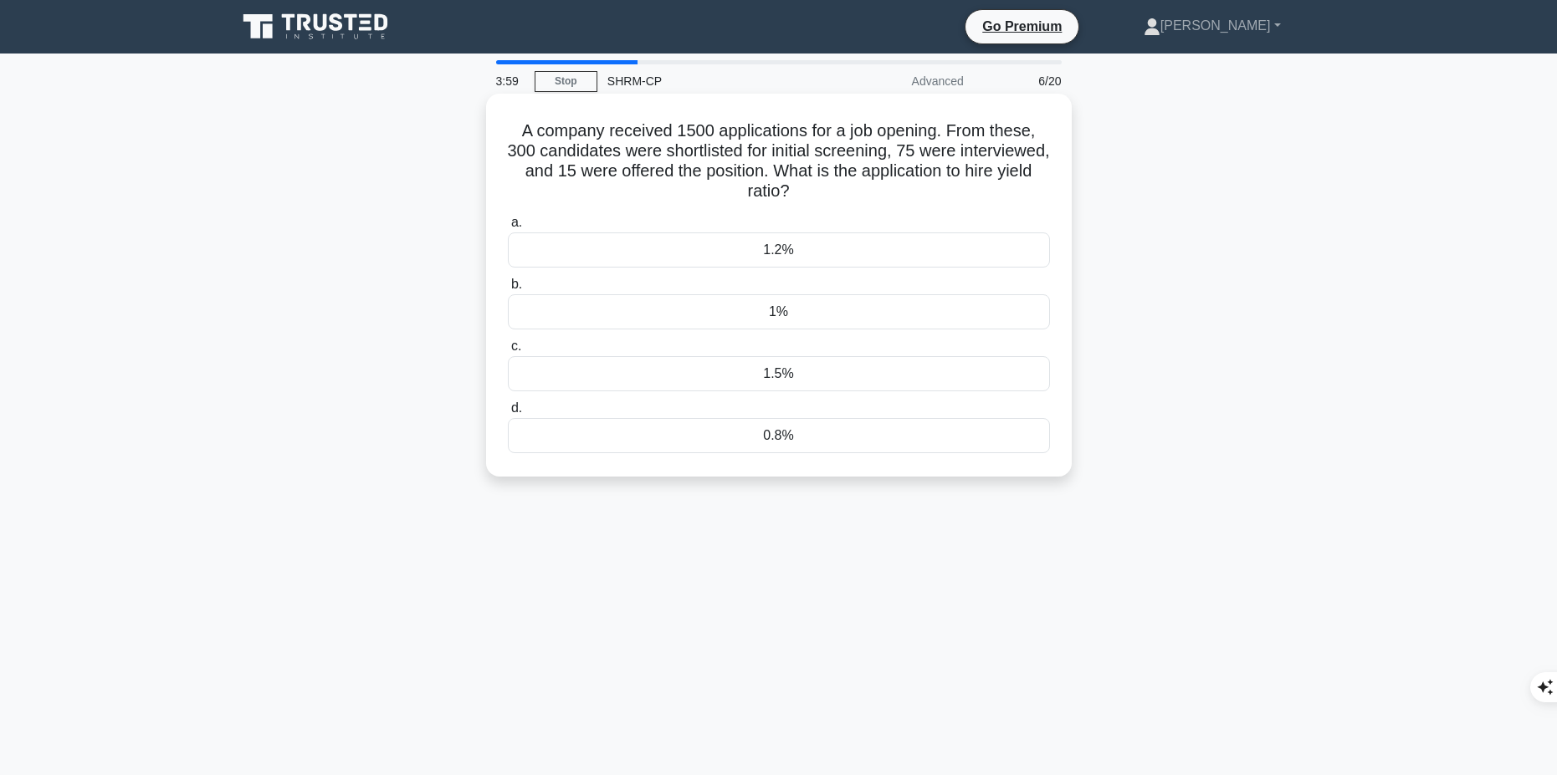
click at [775, 434] on div "0.8%" at bounding box center [779, 435] width 542 height 35
click at [508, 414] on input "d. 0.8%" at bounding box center [508, 408] width 0 height 11
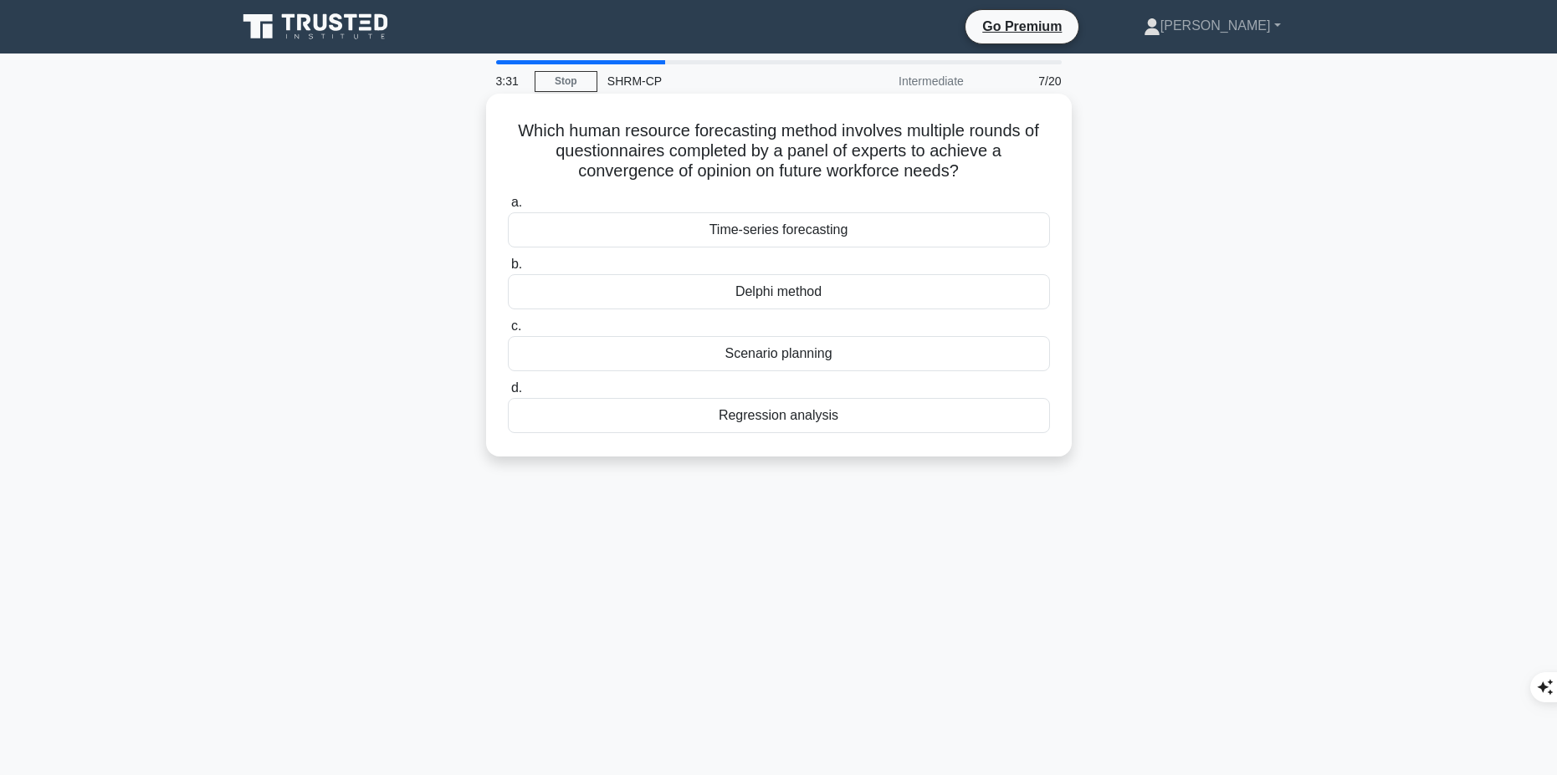
click at [771, 228] on div "Time-series forecasting" at bounding box center [779, 229] width 542 height 35
click at [508, 208] on input "a. Time-series forecasting" at bounding box center [508, 202] width 0 height 11
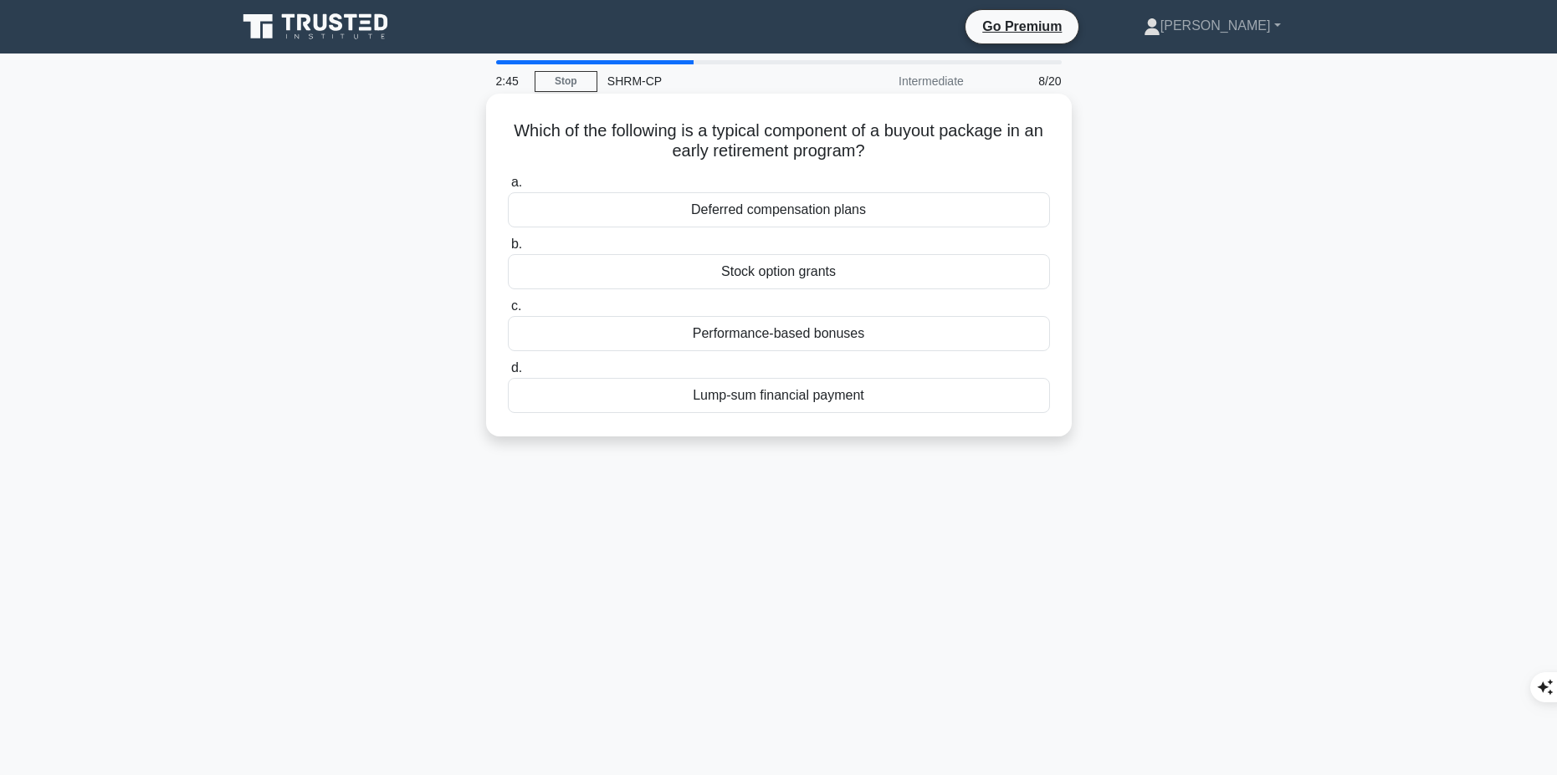
click at [793, 274] on div "Stock option grants" at bounding box center [779, 271] width 542 height 35
click at [508, 250] on input "b. Stock option grants" at bounding box center [508, 244] width 0 height 11
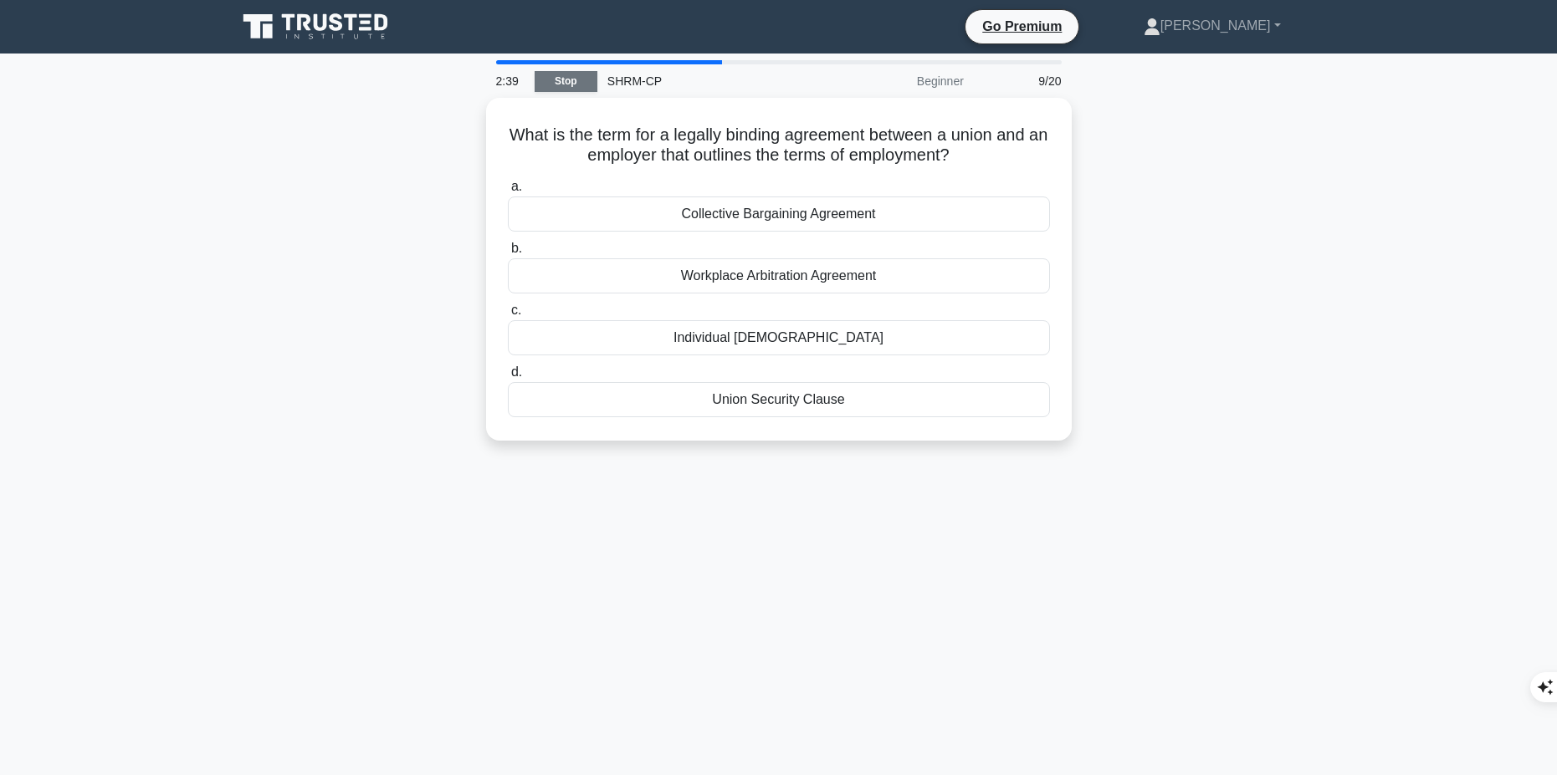
click at [560, 84] on link "Stop" at bounding box center [566, 81] width 63 height 21
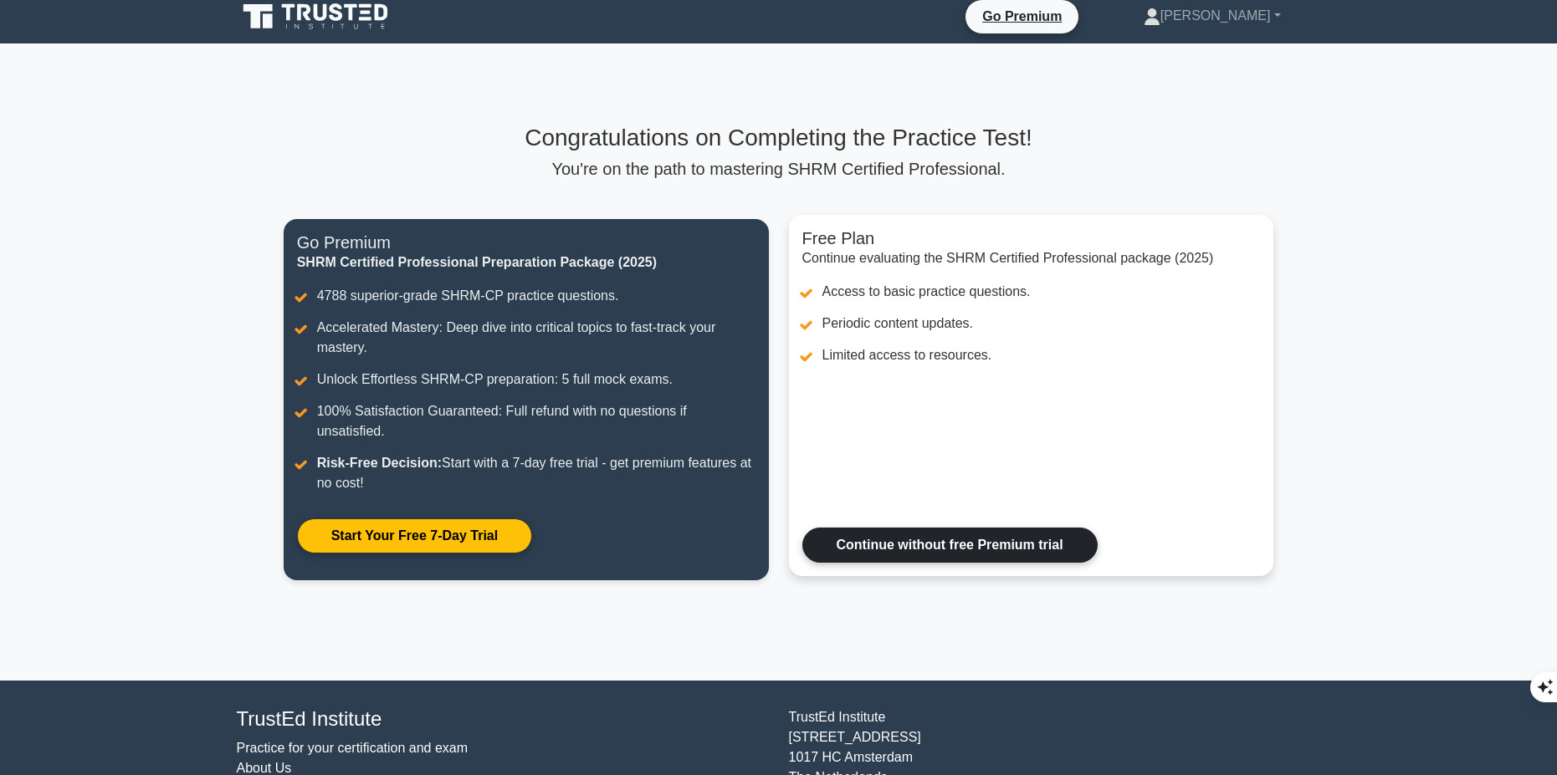
scroll to position [100, 0]
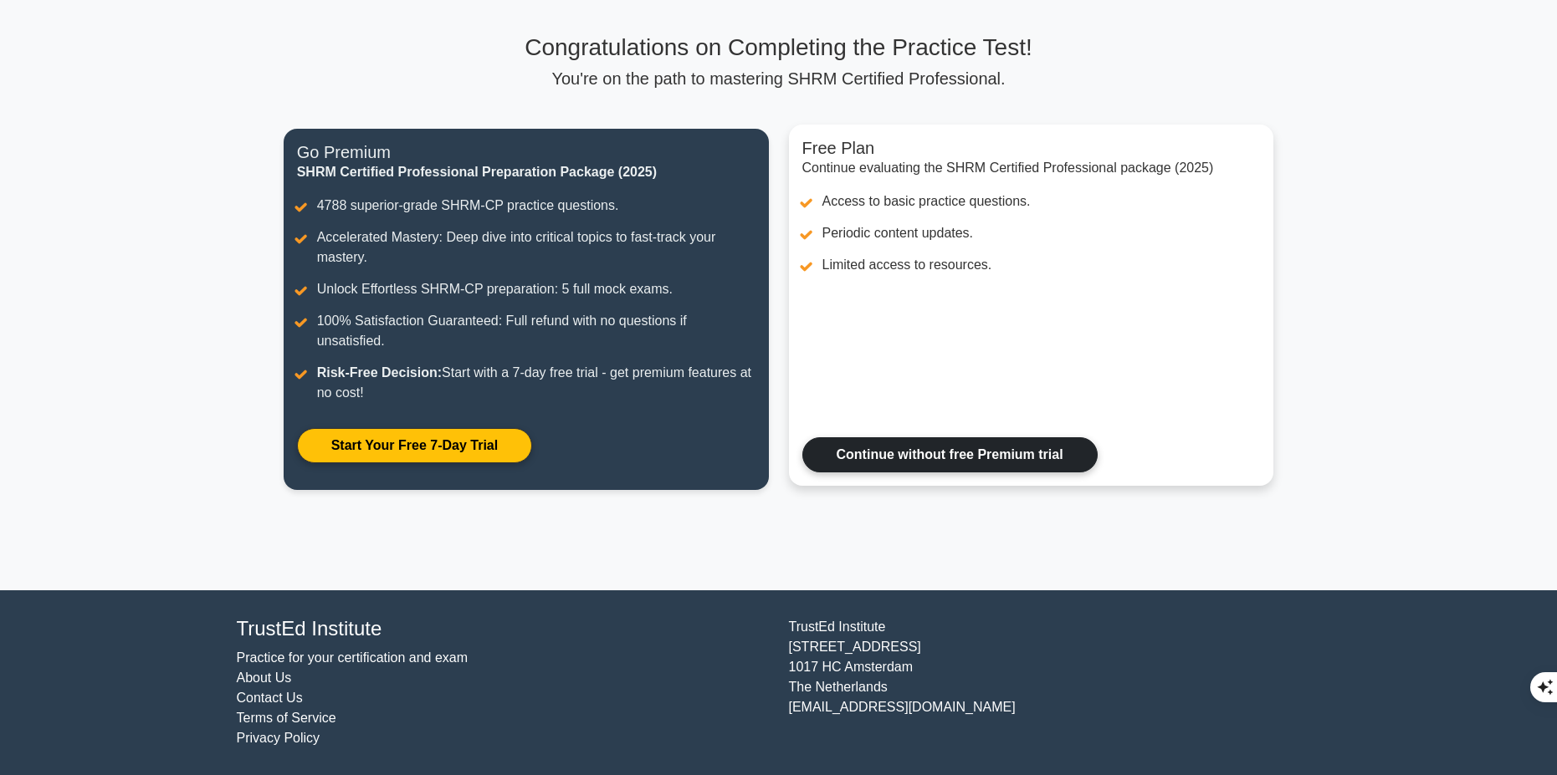
click at [916, 458] on link "Continue without free Premium trial" at bounding box center [949, 454] width 295 height 35
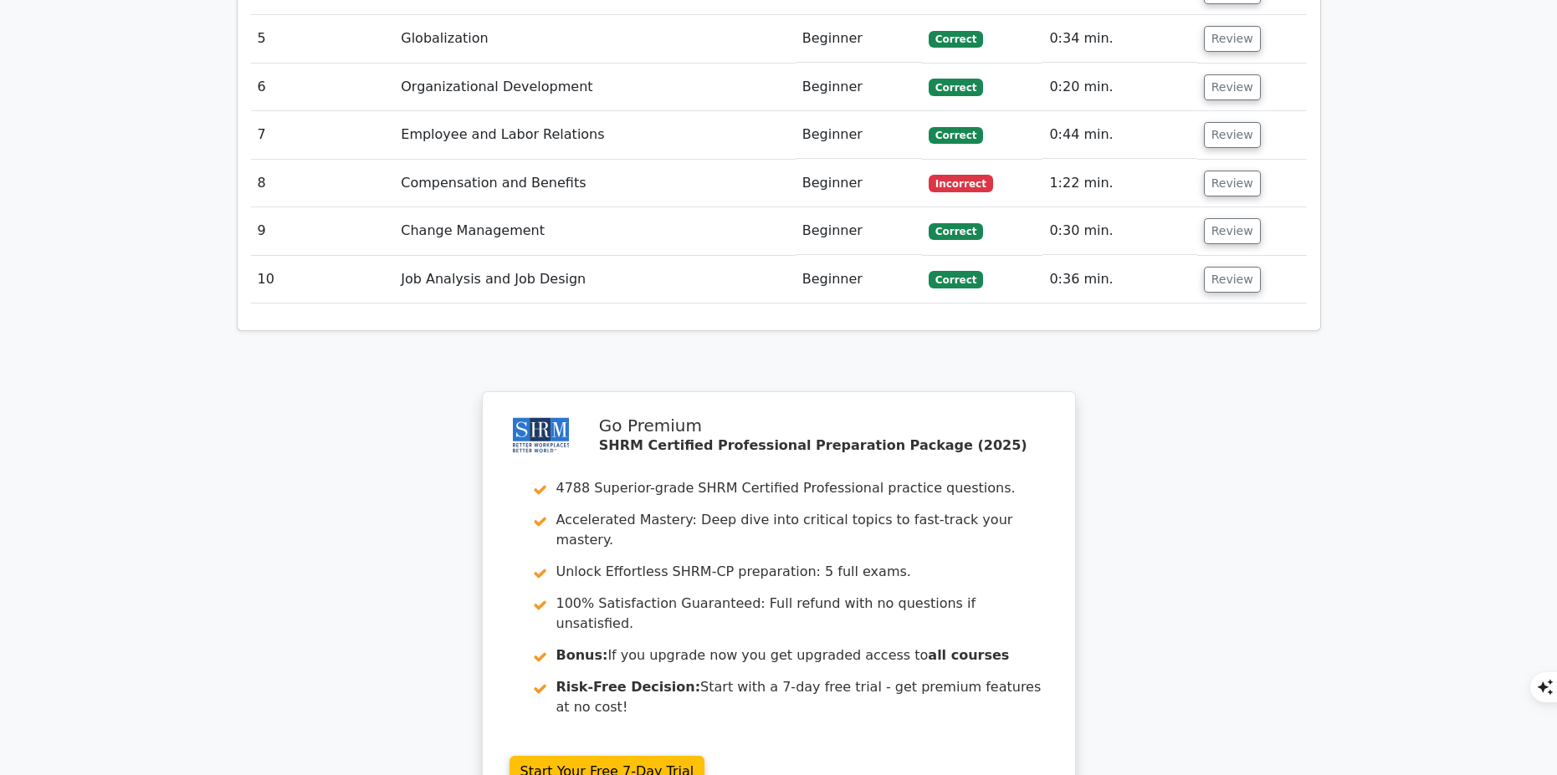
scroll to position [2509, 0]
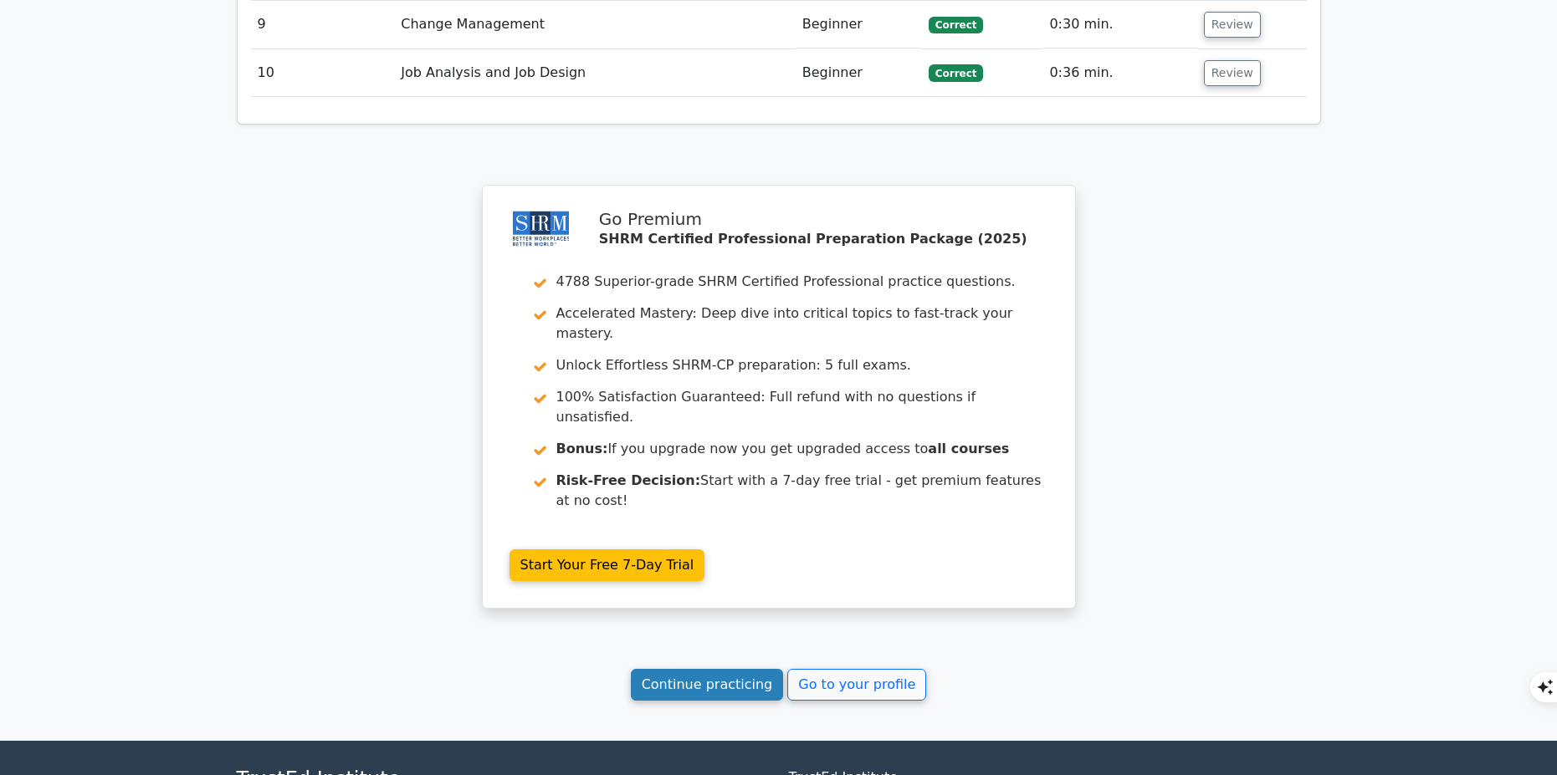
click at [746, 669] on link "Continue practicing" at bounding box center [707, 685] width 153 height 32
